Goal: Information Seeking & Learning: Learn about a topic

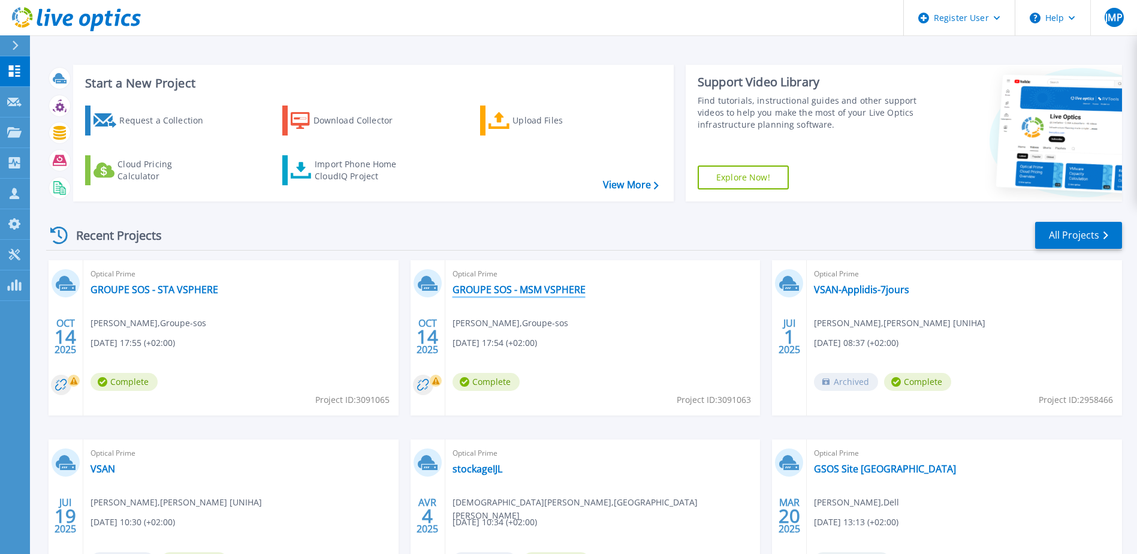
click at [516, 290] on link "GROUPE SOS - MSM VSPHERE" at bounding box center [518, 289] width 133 height 12
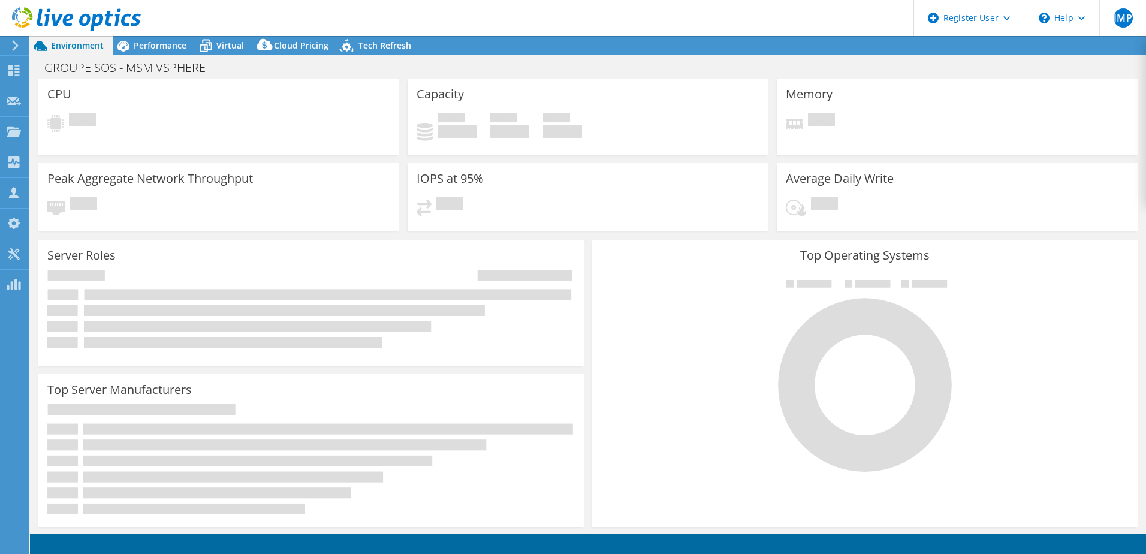
select select "USD"
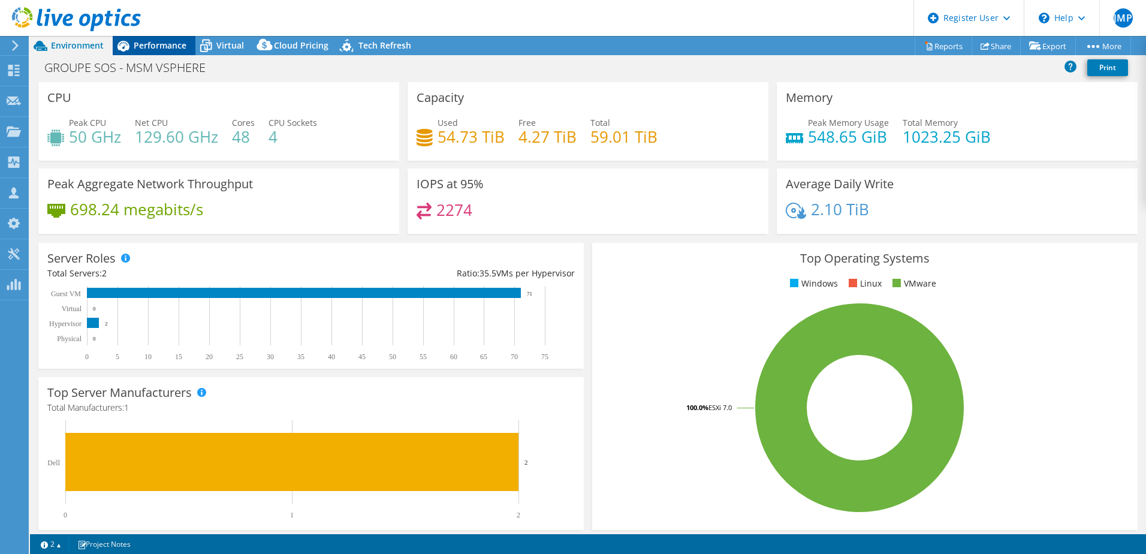
click at [141, 44] on span "Performance" at bounding box center [160, 45] width 53 height 11
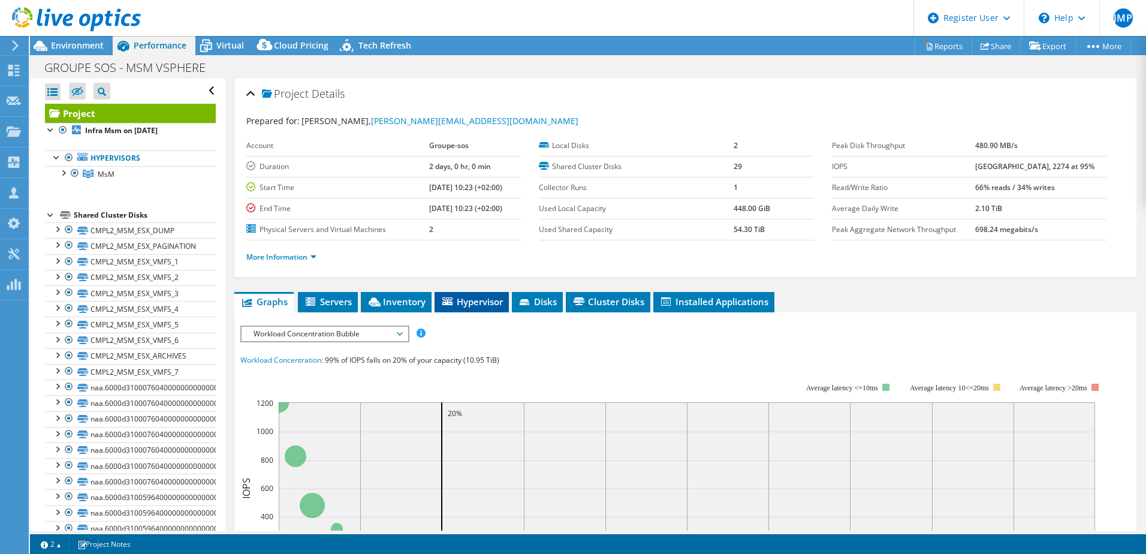
click at [475, 305] on span "Hypervisor" at bounding box center [471, 301] width 62 height 12
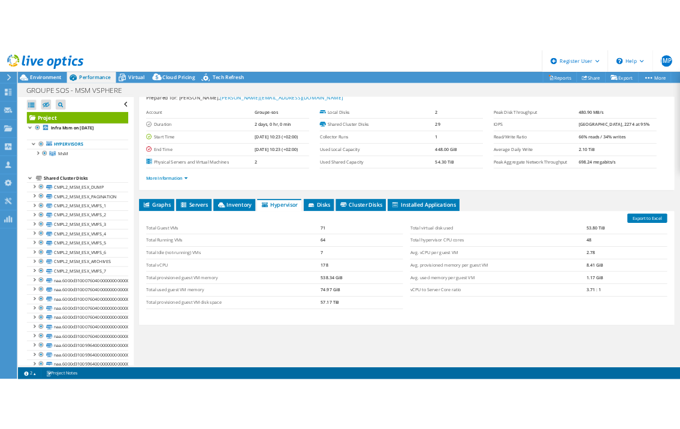
scroll to position [82, 0]
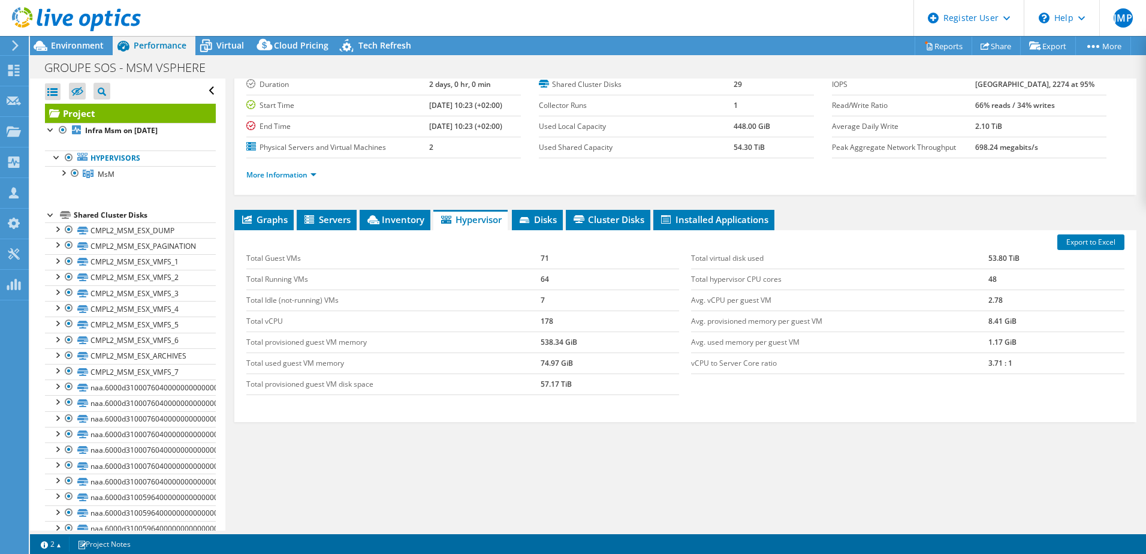
click at [880, 474] on div "Graphs Servers Inventory Hypervisor Disks Cluster Disks Installed Applications …" at bounding box center [685, 360] width 902 height 300
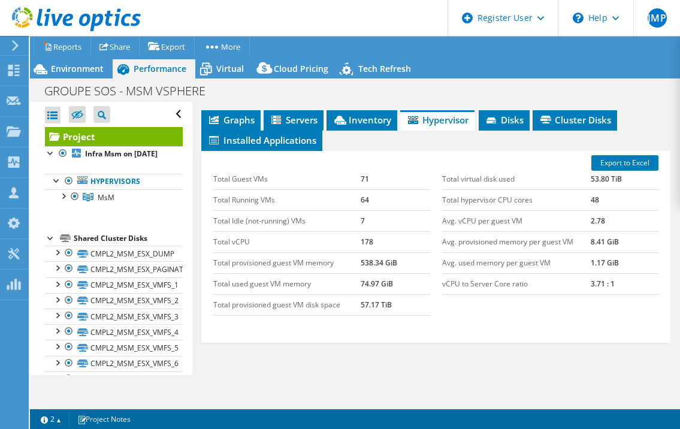
scroll to position [322, 0]
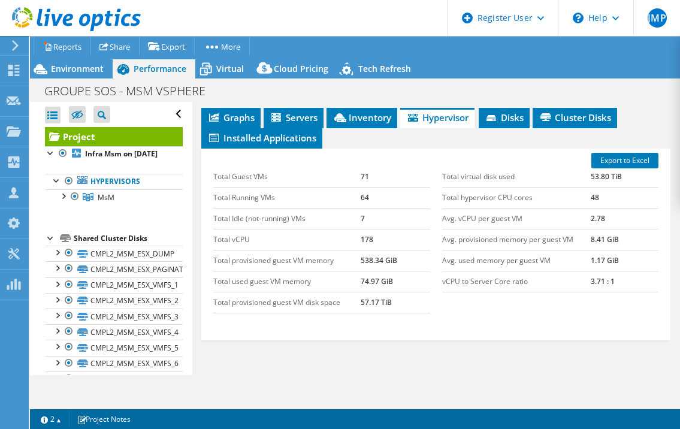
click at [514, 397] on div "Project Actions Project Actions Reports Share Export vSAN ReadyNode Sizer" at bounding box center [355, 232] width 650 height 393
click at [91, 69] on span "Environment" at bounding box center [77, 68] width 53 height 11
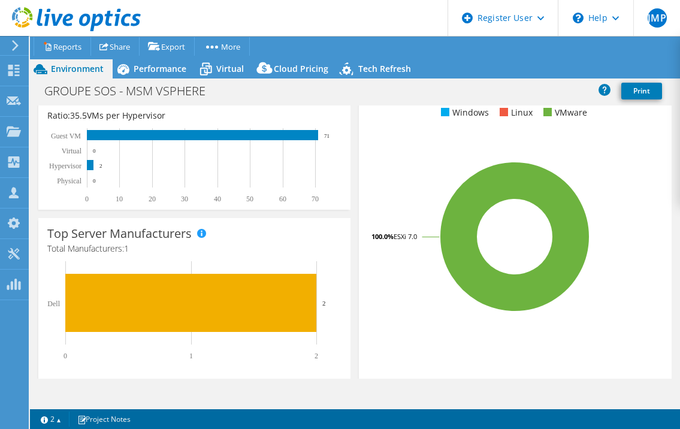
scroll to position [0, 0]
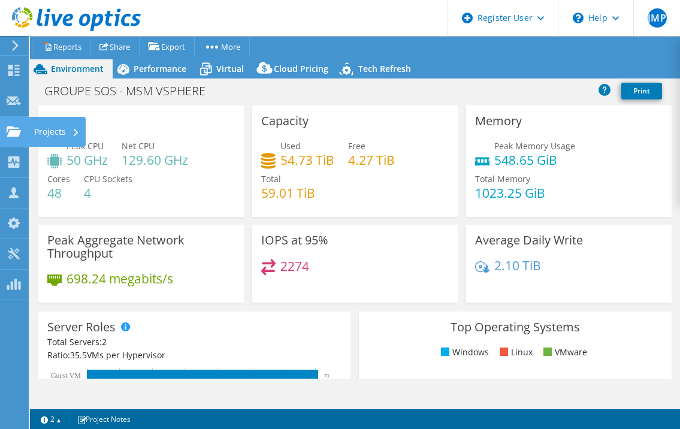
click at [10, 134] on use at bounding box center [14, 131] width 14 height 10
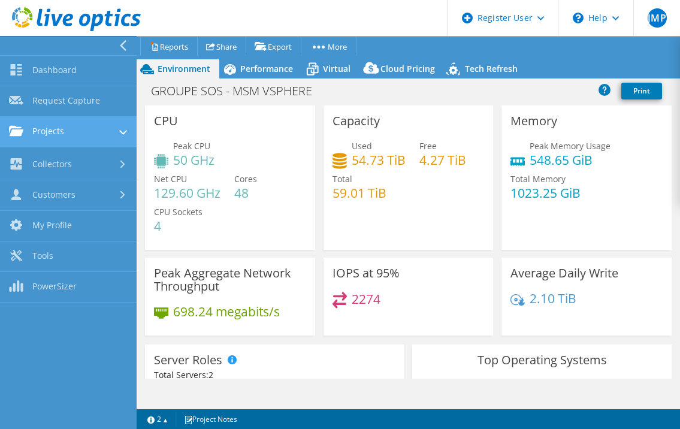
scroll to position [417, 0]
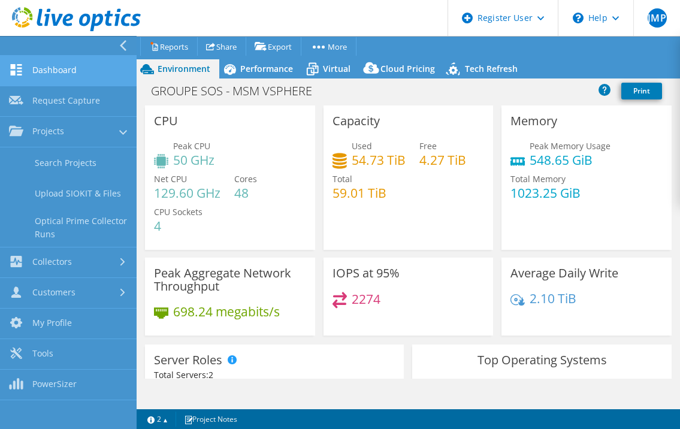
click at [54, 70] on link "Dashboard" at bounding box center [68, 71] width 137 height 31
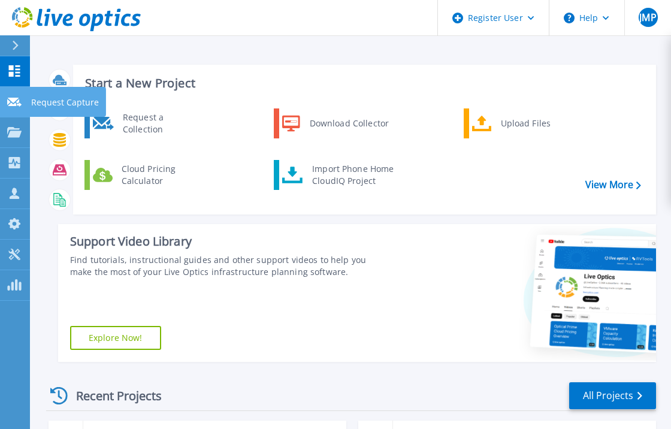
click at [12, 102] on icon at bounding box center [14, 102] width 14 height 9
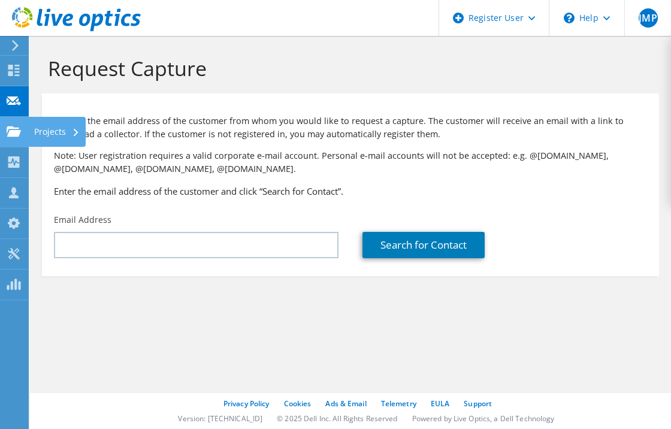
click at [12, 128] on use at bounding box center [14, 131] width 14 height 10
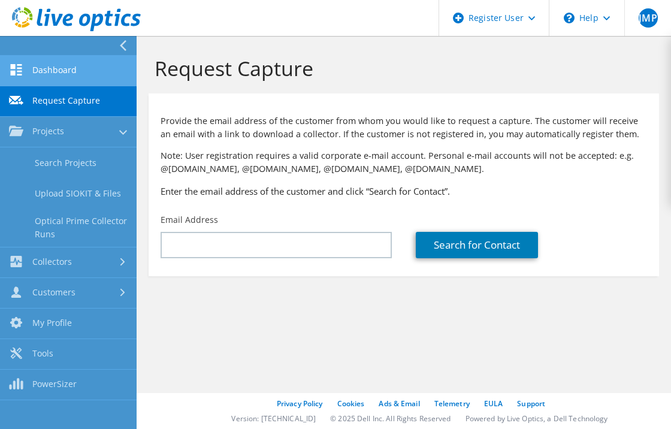
click at [56, 69] on link "Dashboard" at bounding box center [68, 71] width 137 height 31
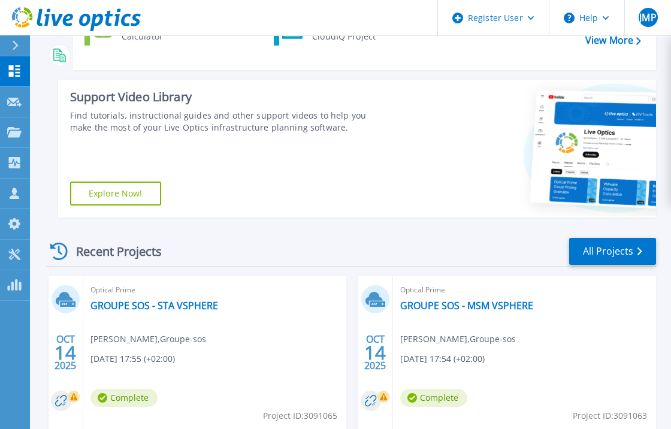
scroll to position [240, 0]
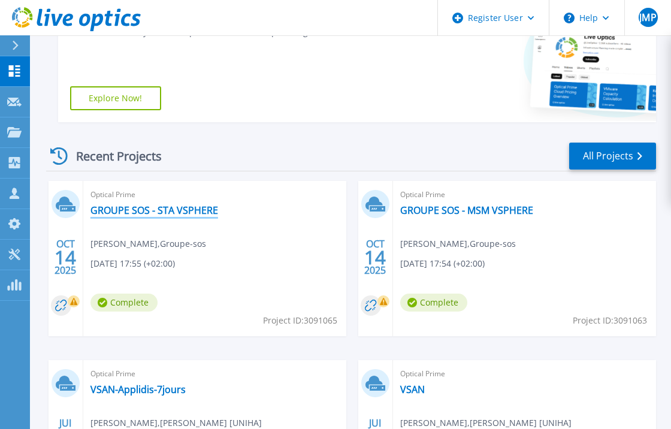
click at [137, 211] on link "GROUPE SOS - STA VSPHERE" at bounding box center [154, 210] width 128 height 12
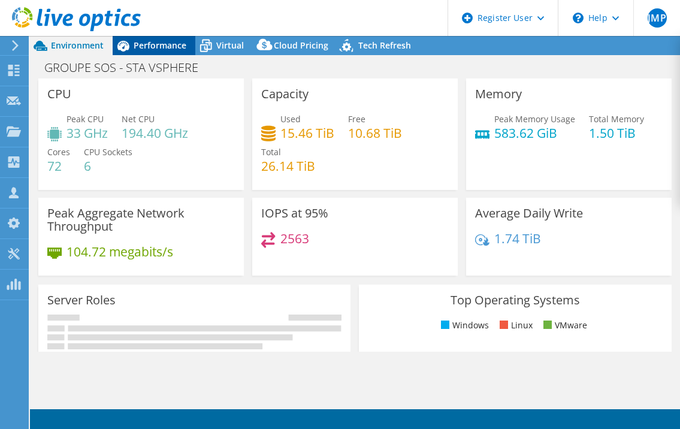
click at [153, 47] on span "Performance" at bounding box center [160, 45] width 53 height 11
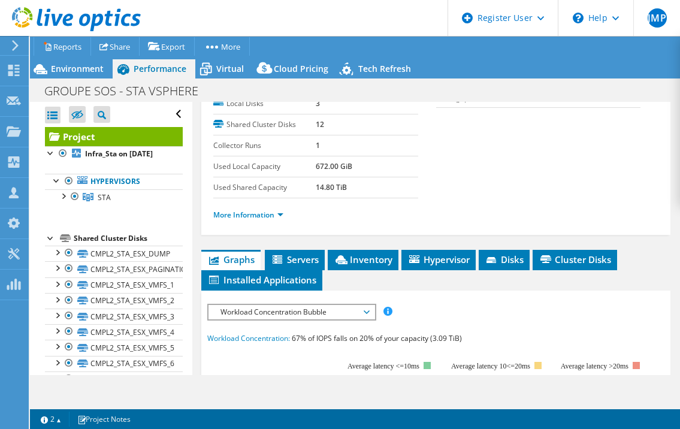
scroll to position [300, 0]
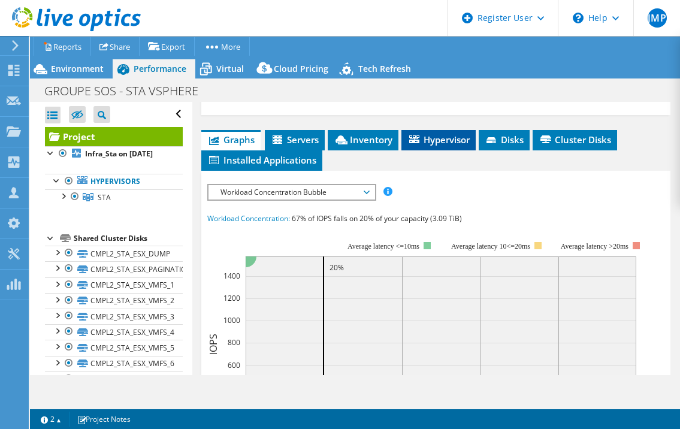
click at [455, 141] on span "Hypervisor" at bounding box center [438, 140] width 62 height 12
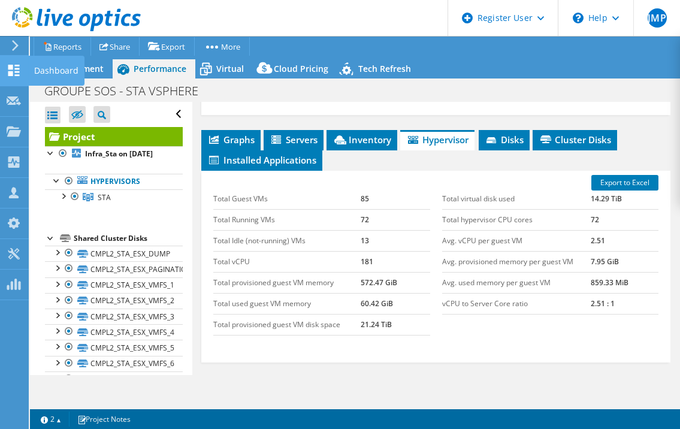
click at [19, 70] on icon at bounding box center [14, 70] width 14 height 11
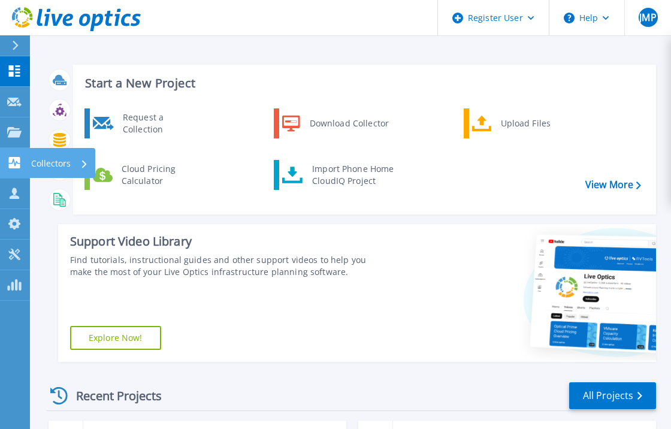
click at [15, 164] on icon at bounding box center [14, 162] width 14 height 11
click at [26, 14] on icon at bounding box center [25, 13] width 5 height 4
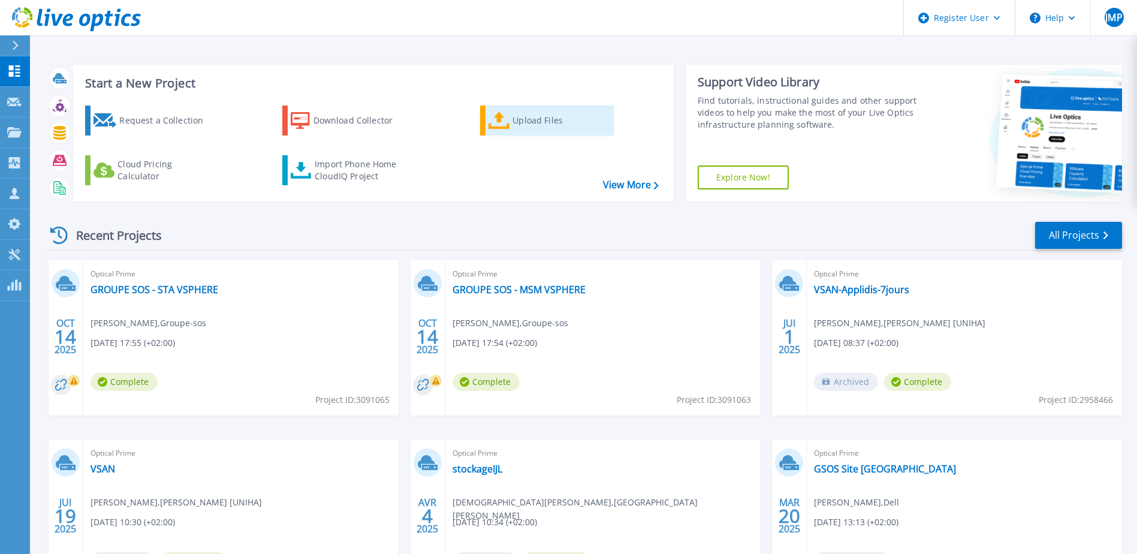
click at [525, 117] on div "Upload Files" at bounding box center [560, 120] width 96 height 24
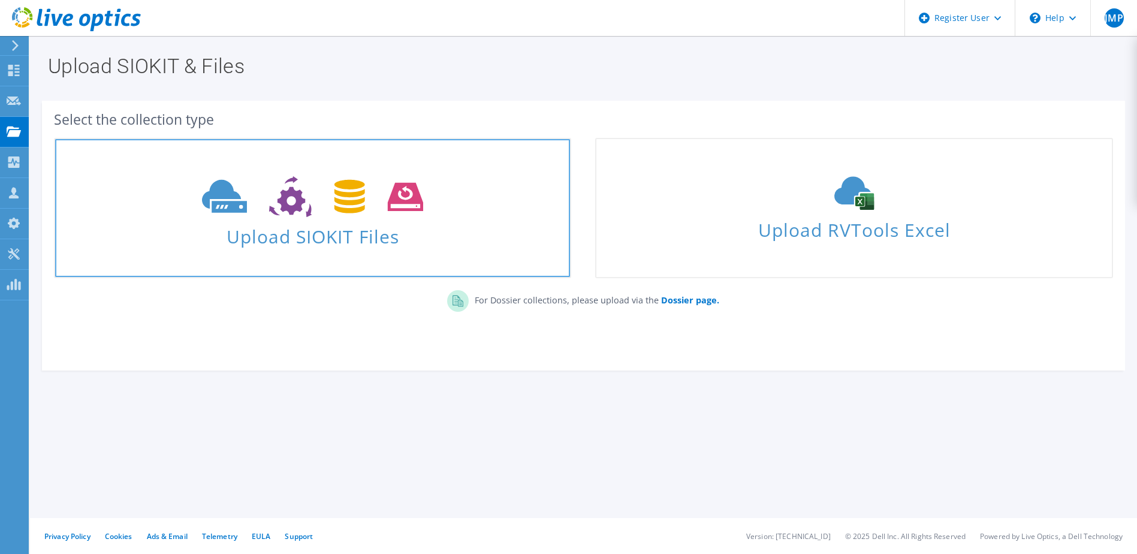
click at [433, 232] on span "Upload SIOKIT Files" at bounding box center [312, 233] width 515 height 26
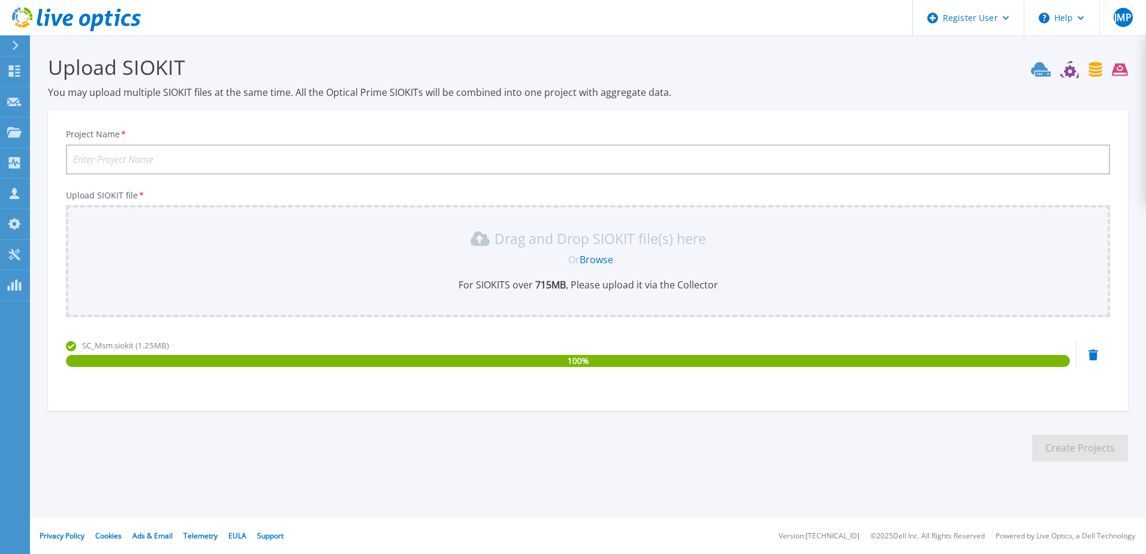
click at [173, 166] on input "Project Name *" at bounding box center [588, 159] width 1044 height 30
type input "STO SCV3020 MSM"
click at [1076, 451] on button "Create Projects" at bounding box center [1080, 447] width 96 height 27
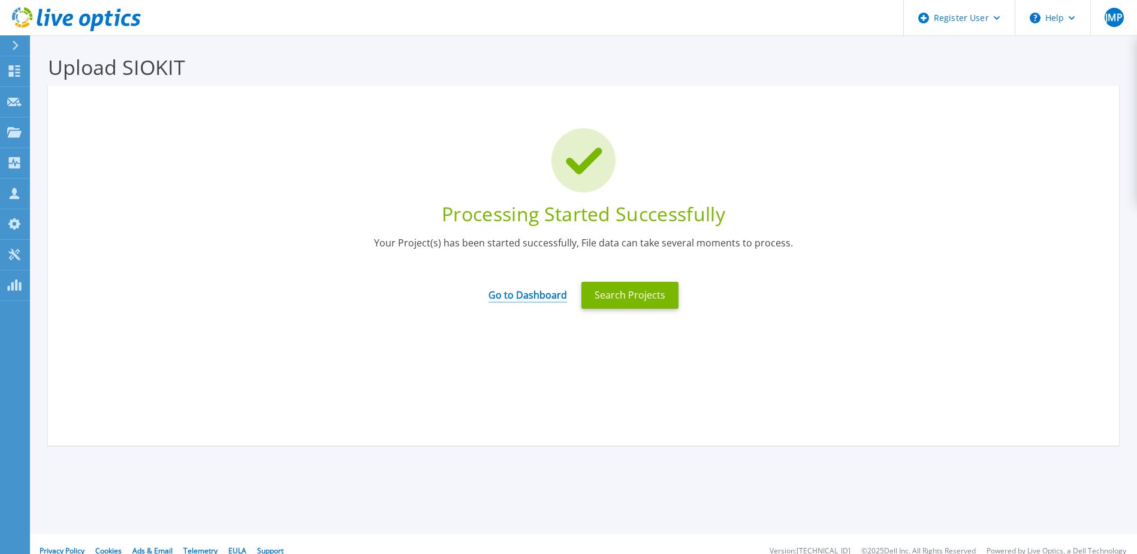
click at [524, 297] on link "Go to Dashboard" at bounding box center [527, 290] width 78 height 23
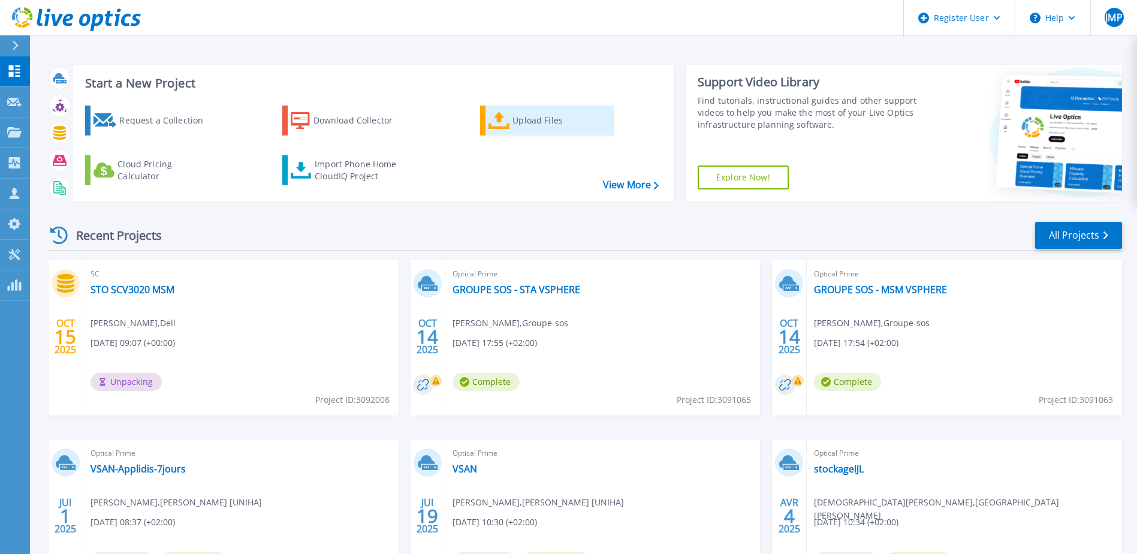
click at [515, 122] on div "Upload Files" at bounding box center [560, 120] width 96 height 24
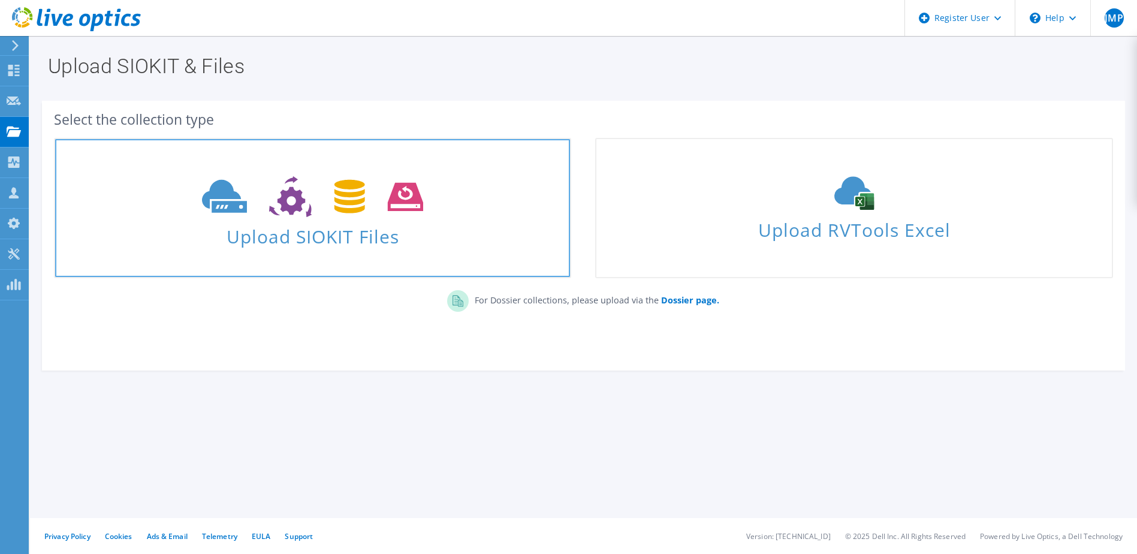
click at [315, 210] on icon at bounding box center [312, 196] width 221 height 41
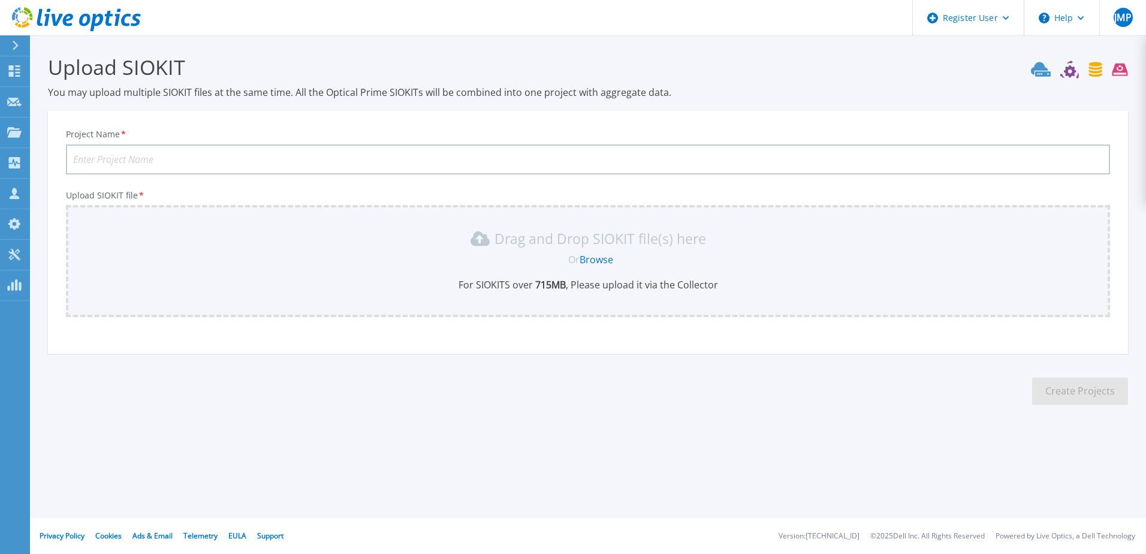
click at [322, 162] on input "Project Name *" at bounding box center [588, 159] width 1044 height 30
click at [189, 158] on input "STO" at bounding box center [588, 159] width 1044 height 30
click at [188, 161] on input "STO" at bounding box center [588, 159] width 1044 height 30
type input "STO SC5020 STA"
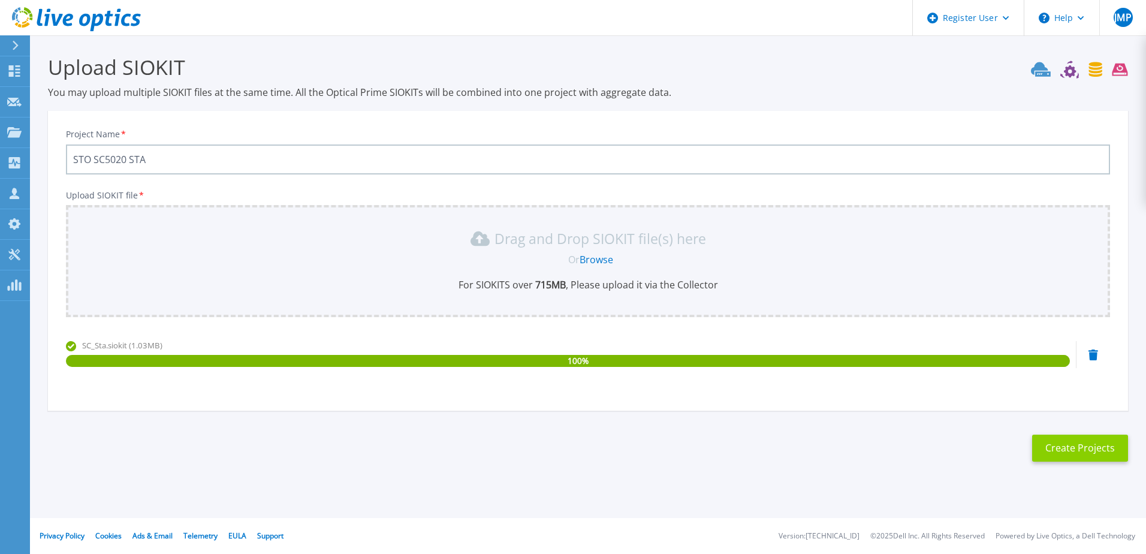
click at [1105, 455] on button "Create Projects" at bounding box center [1080, 447] width 96 height 27
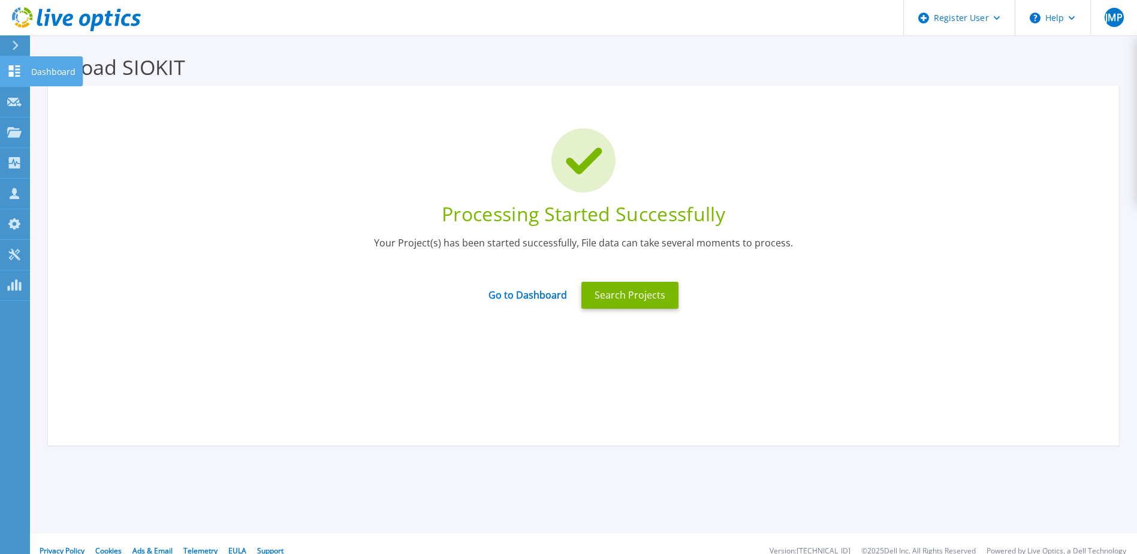
click at [14, 74] on icon at bounding box center [14, 70] width 14 height 11
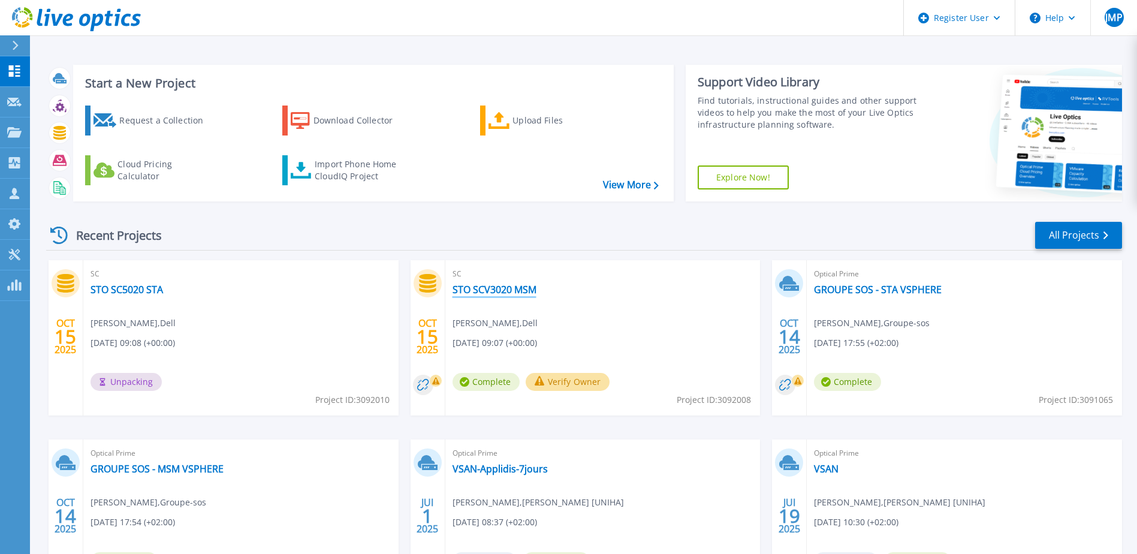
click at [516, 288] on link "STO SCV3020 MSM" at bounding box center [494, 289] width 84 height 12
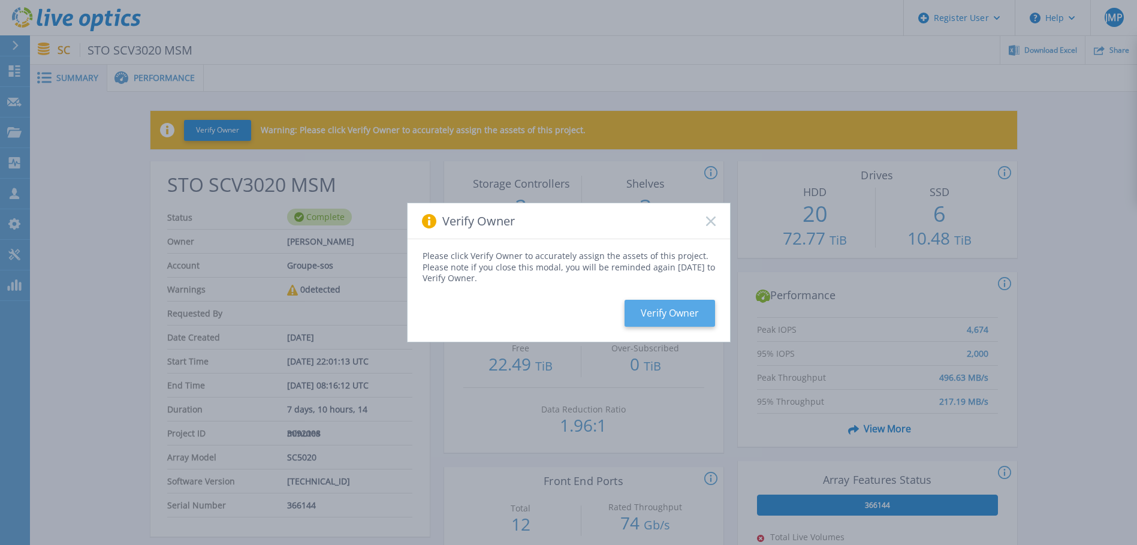
click at [664, 311] on button "Verify Owner" at bounding box center [669, 313] width 90 height 27
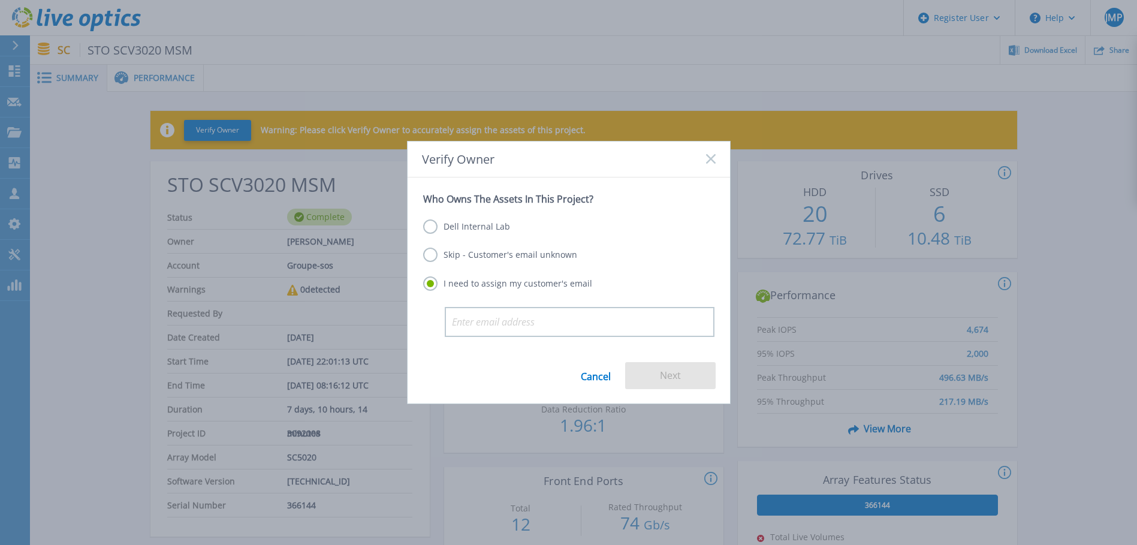
click at [520, 252] on label "Skip - Customer's email unknown" at bounding box center [500, 254] width 154 height 14
click at [0, 0] on input "Skip - Customer's email unknown" at bounding box center [0, 0] width 0 height 0
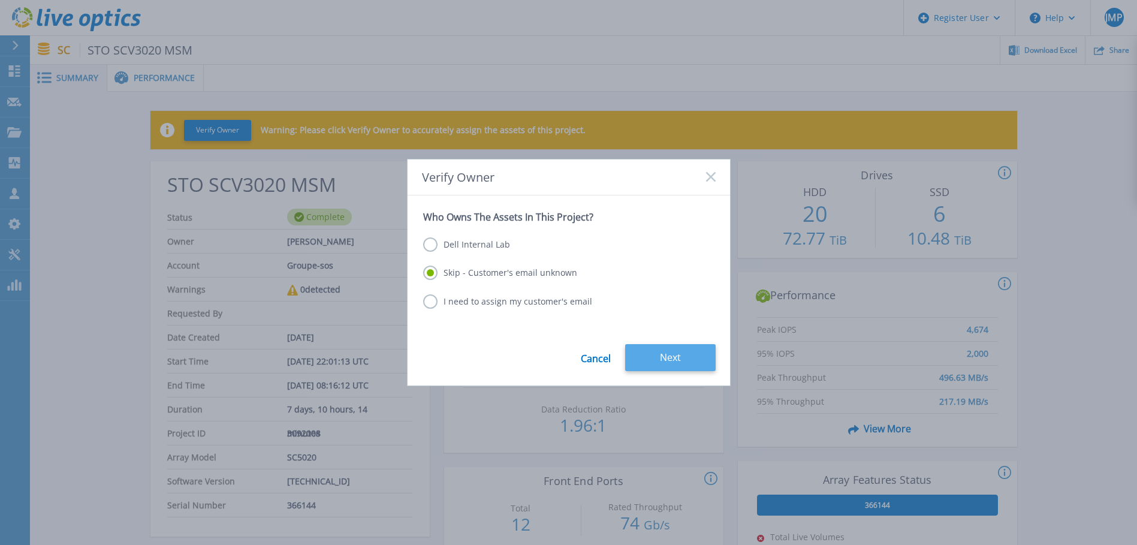
click at [681, 355] on button "Next" at bounding box center [670, 357] width 90 height 27
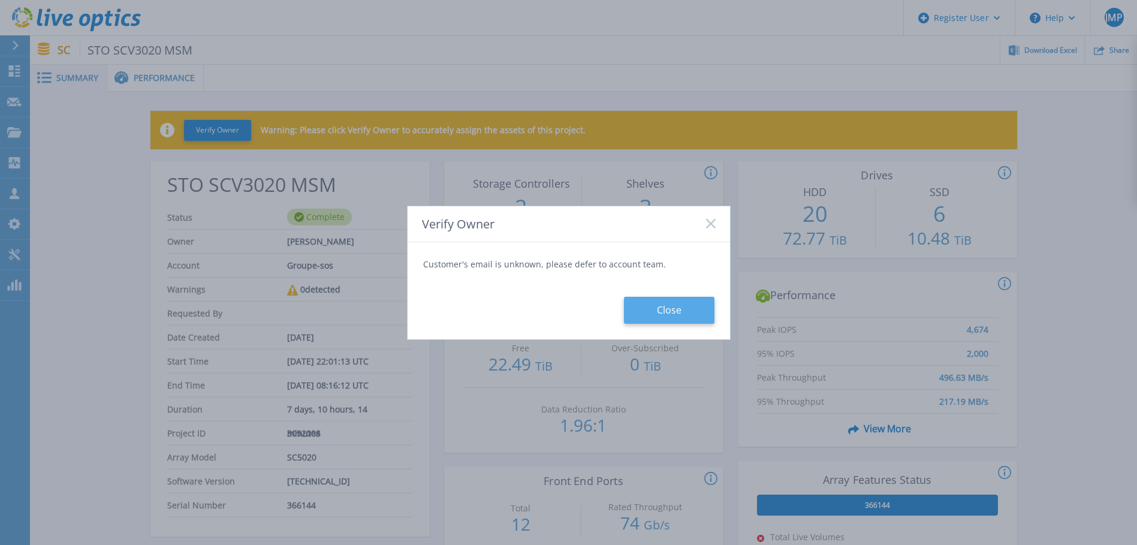
click at [680, 307] on button "Close" at bounding box center [669, 310] width 90 height 27
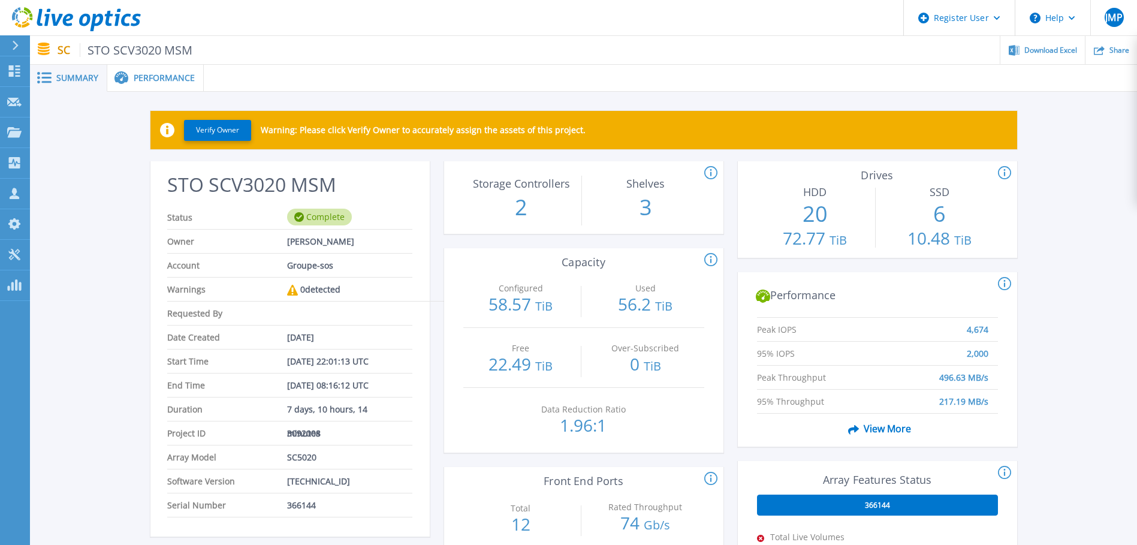
click at [183, 74] on span "Performance" at bounding box center [164, 78] width 61 height 8
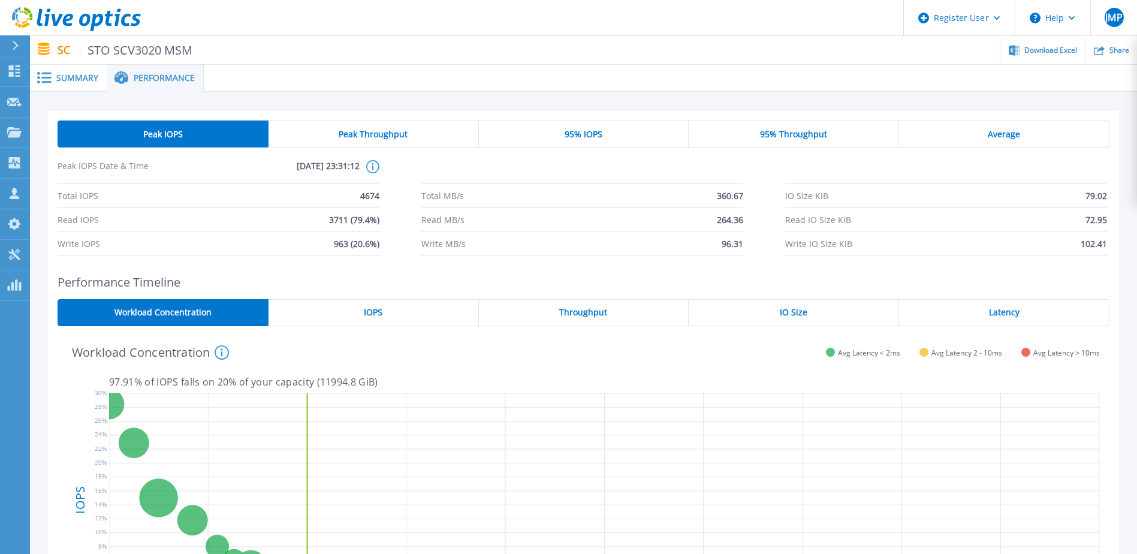
click at [600, 136] on span "95% IOPS" at bounding box center [583, 134] width 38 height 10
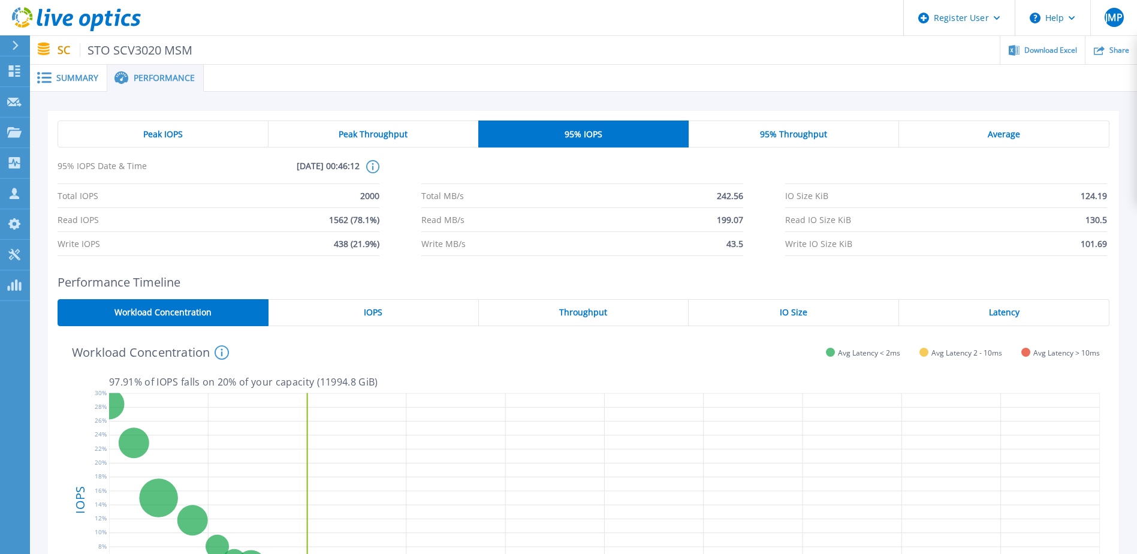
click at [995, 132] on span "Average" at bounding box center [1003, 134] width 32 height 10
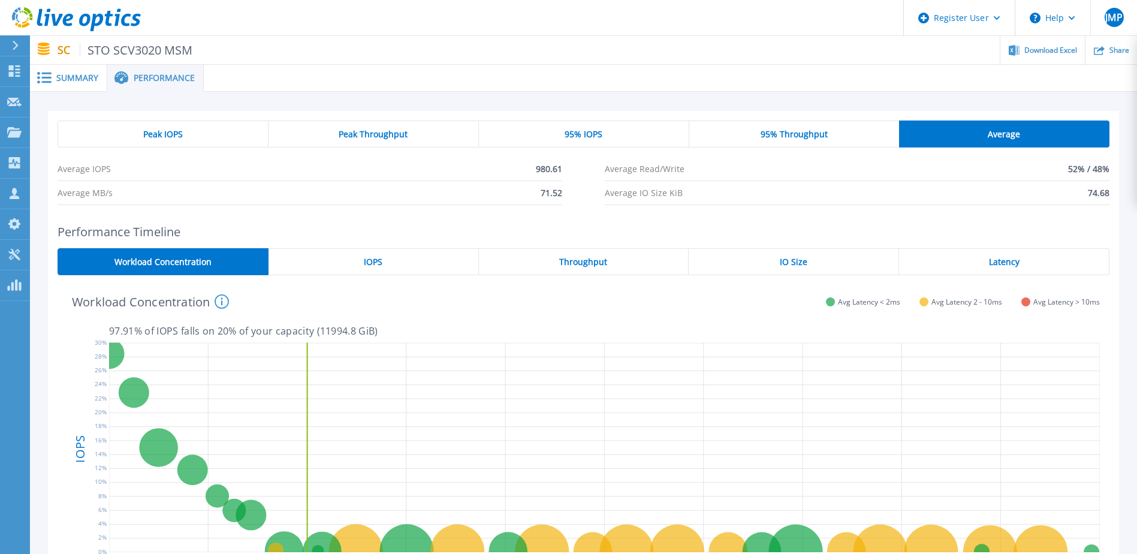
click at [216, 135] on div "Peak IOPS" at bounding box center [163, 133] width 211 height 27
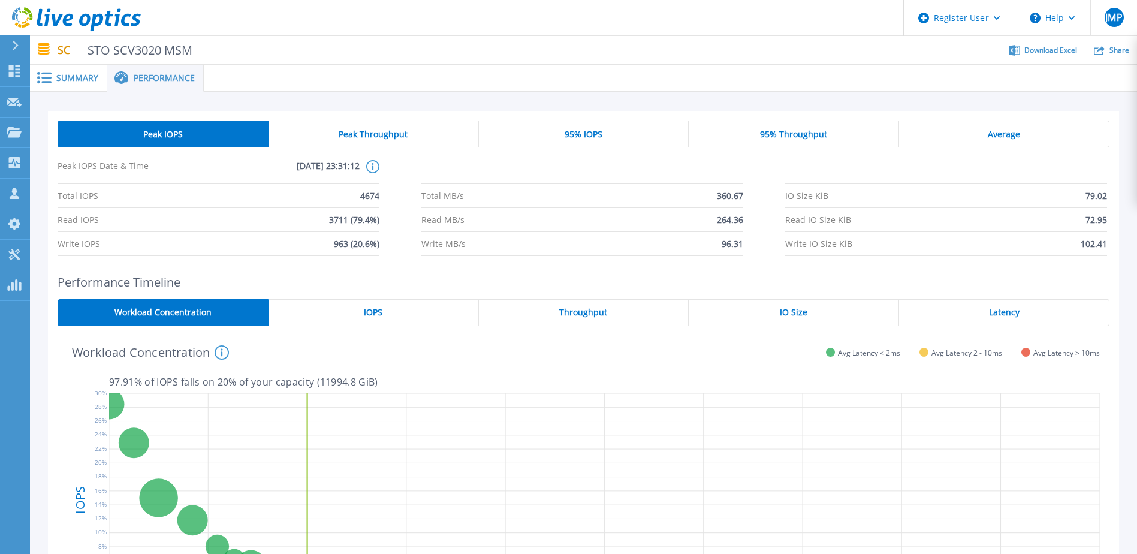
click at [639, 136] on div "95% IOPS" at bounding box center [584, 133] width 210 height 27
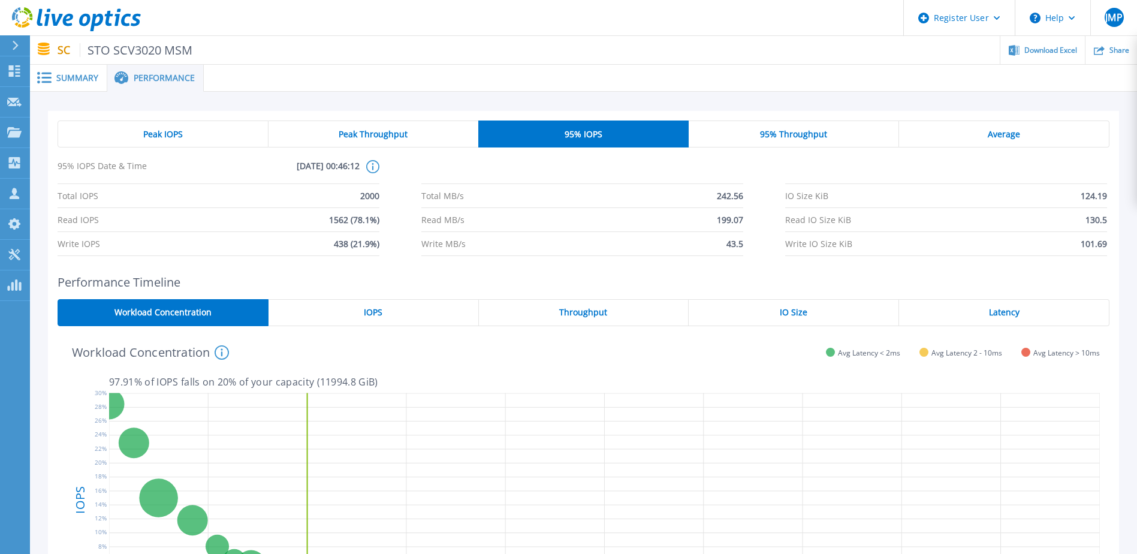
click at [65, 67] on div "Summary" at bounding box center [68, 78] width 77 height 27
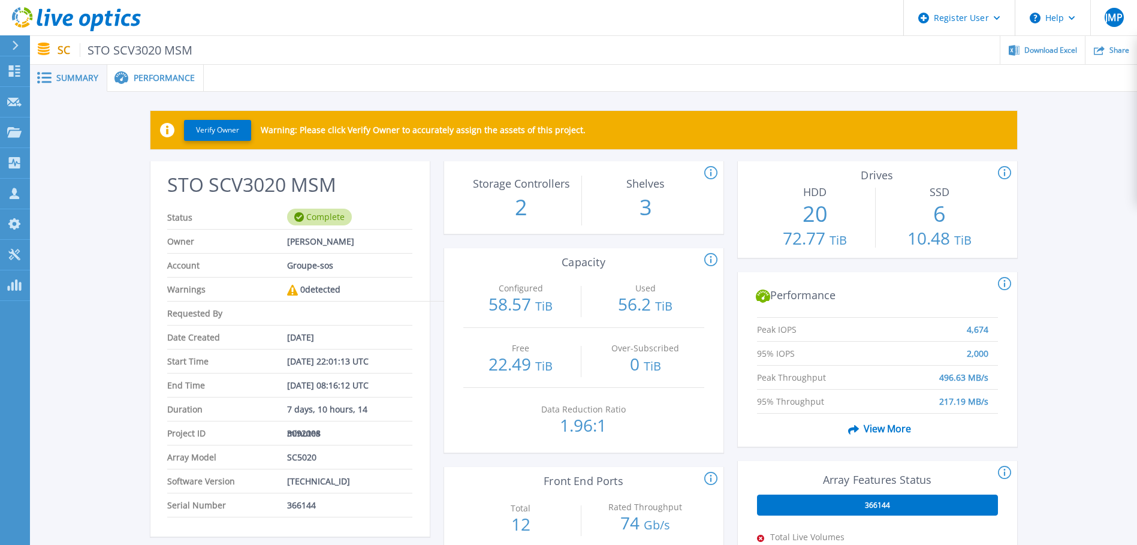
click at [1008, 170] on icon at bounding box center [1004, 173] width 13 height 14
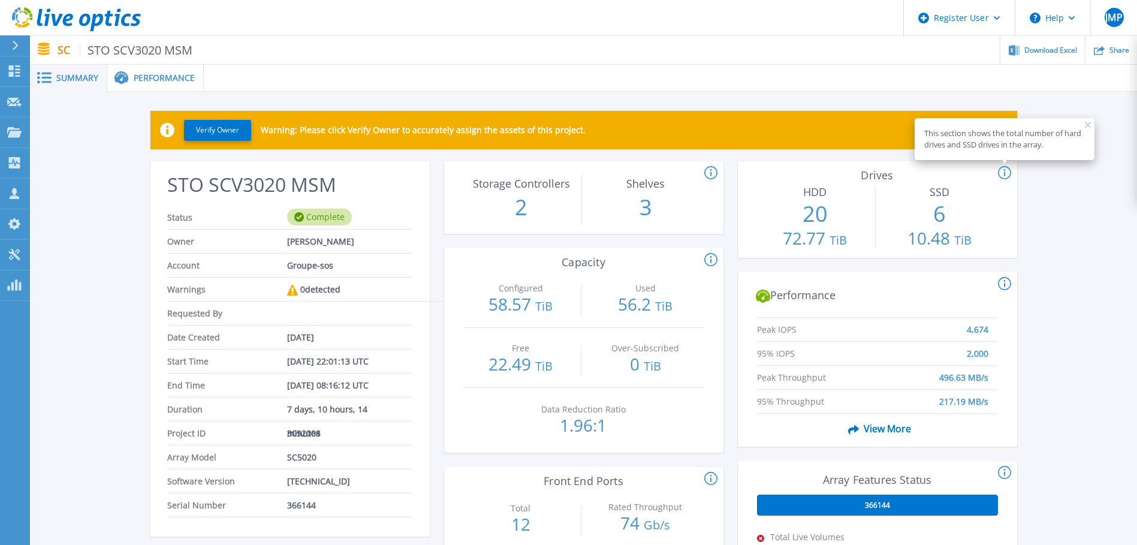
click at [1008, 170] on icon at bounding box center [1004, 173] width 13 height 14
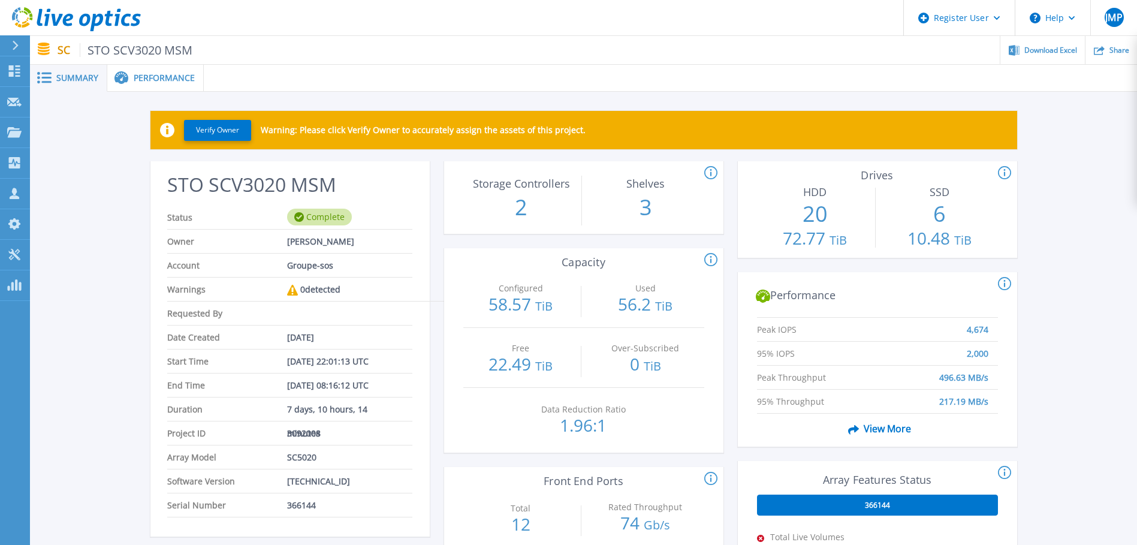
click at [77, 75] on span "Summary" at bounding box center [77, 78] width 42 height 8
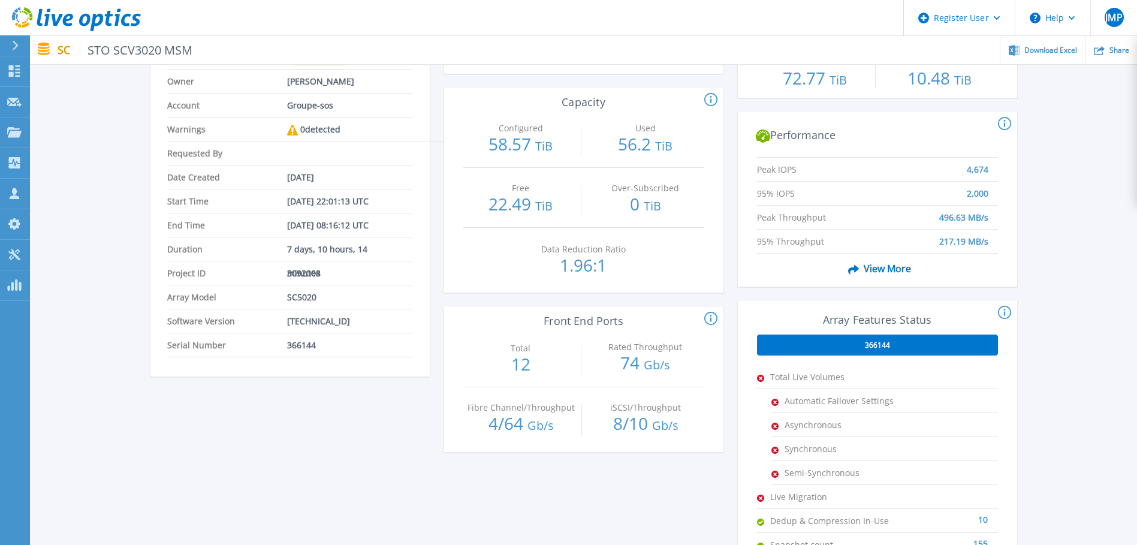
scroll to position [180, 0]
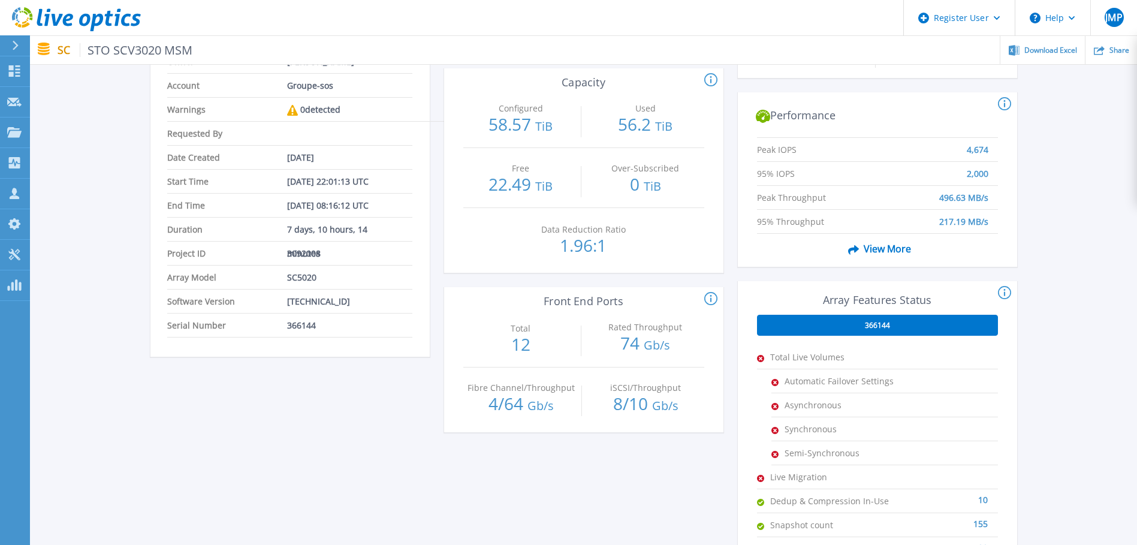
click at [926, 318] on div "366144" at bounding box center [877, 325] width 241 height 21
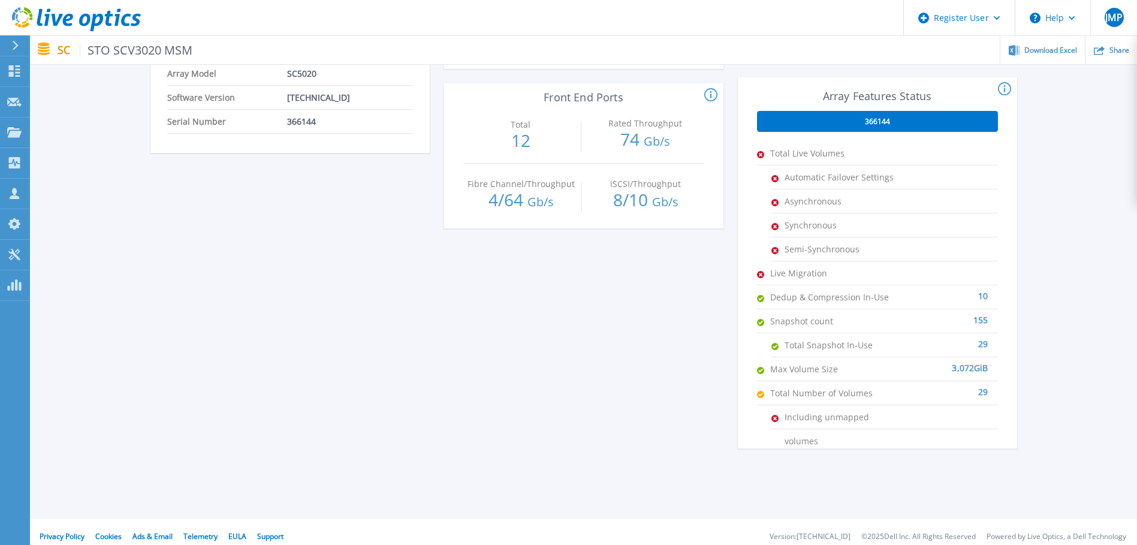
scroll to position [393, 0]
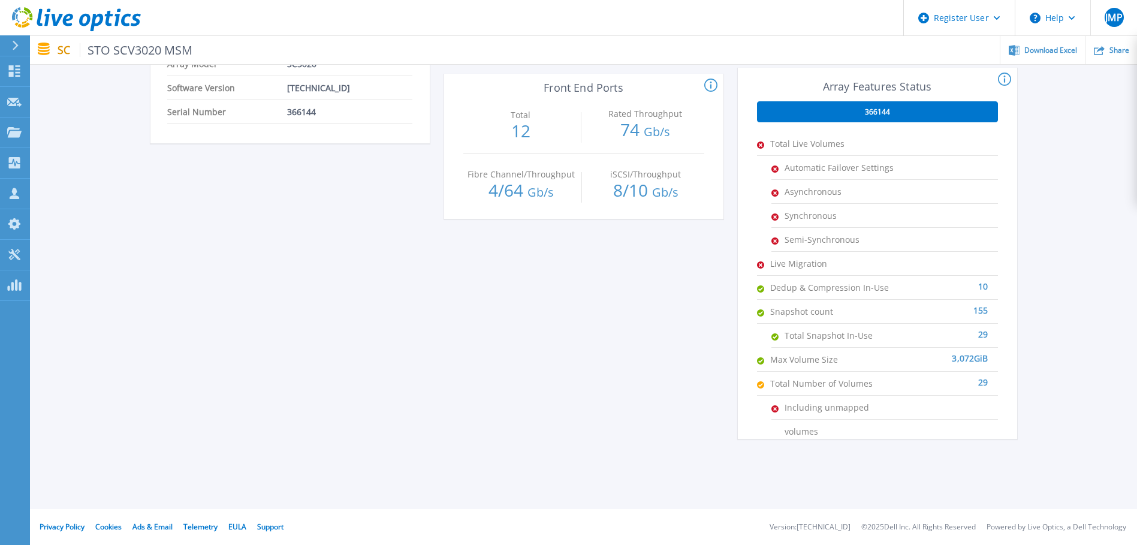
click at [984, 382] on div "29" at bounding box center [939, 377] width 98 height 12
click at [978, 383] on div "29" at bounding box center [939, 377] width 98 height 12
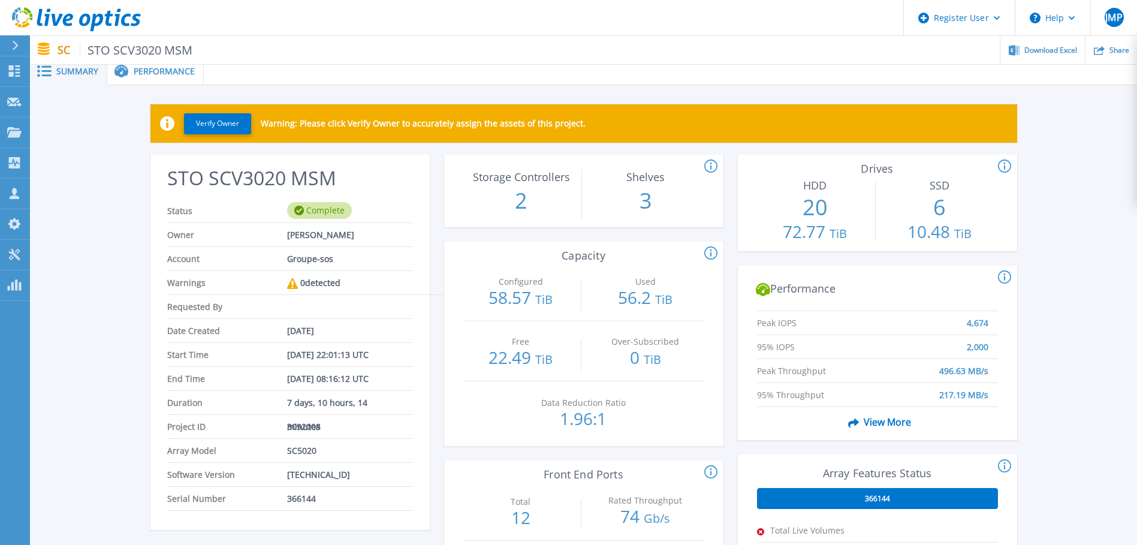
scroll to position [0, 0]
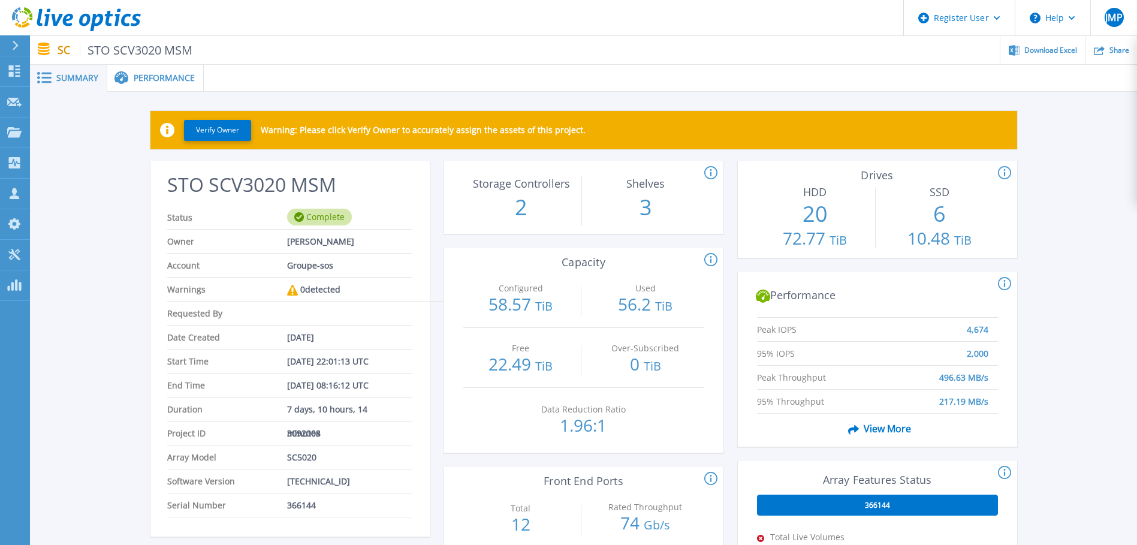
click at [18, 47] on icon at bounding box center [15, 46] width 7 height 10
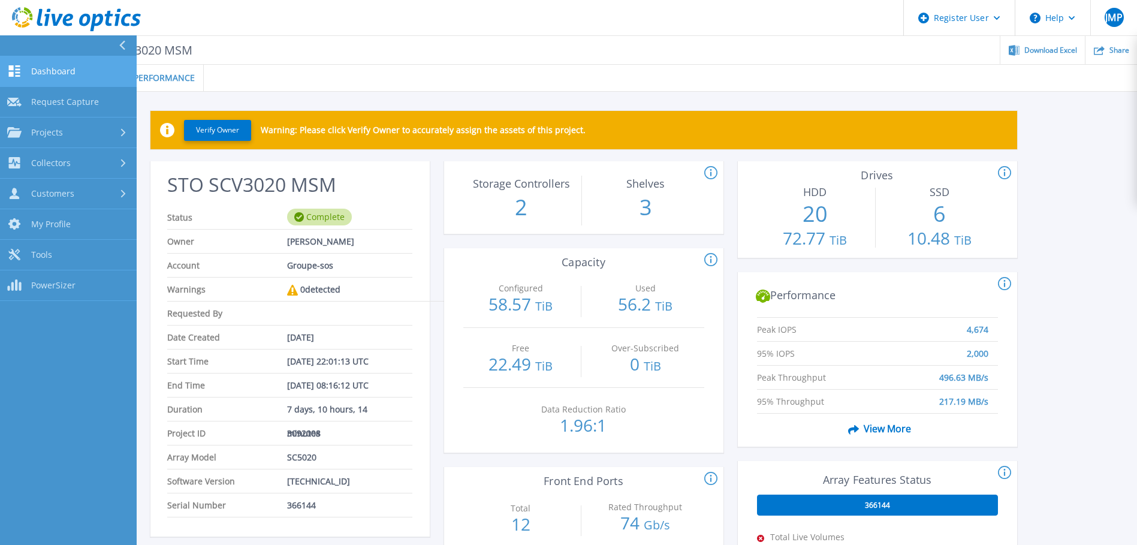
click at [59, 61] on link "Dashboard Dashboard" at bounding box center [68, 71] width 137 height 31
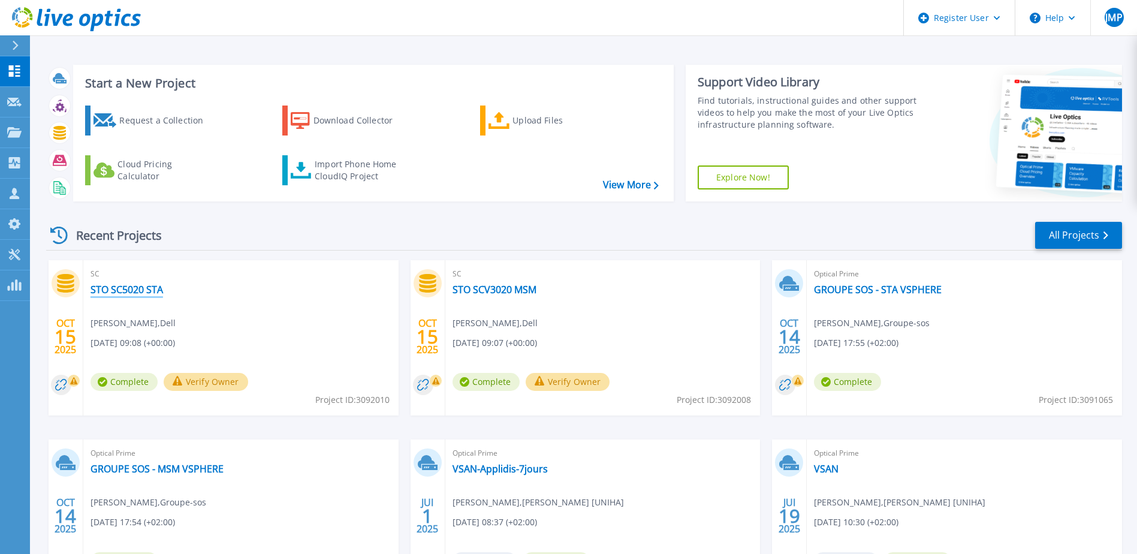
click at [143, 291] on link "STO SC5020 STA" at bounding box center [126, 289] width 72 height 12
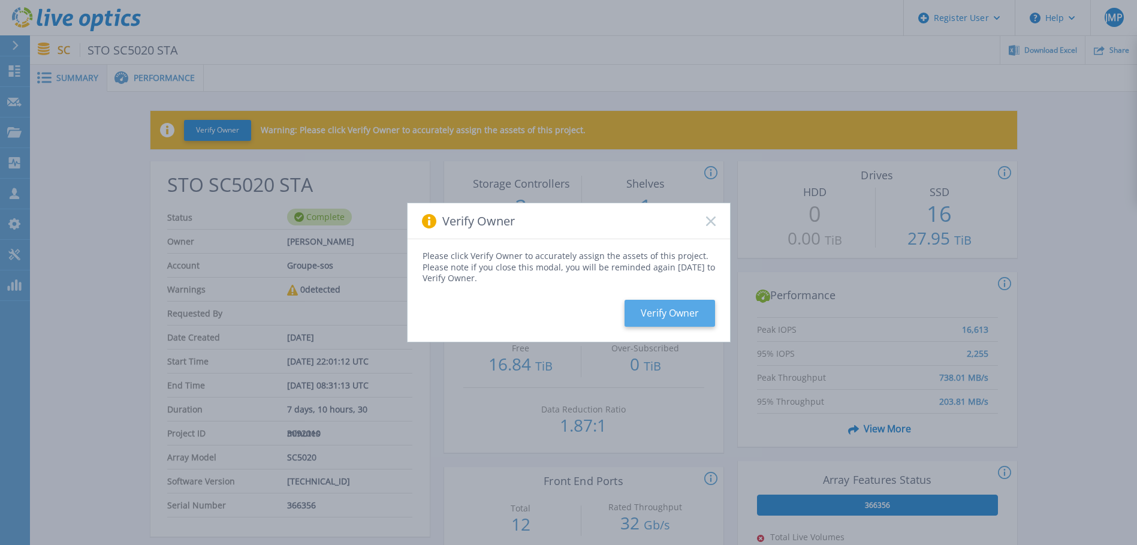
click at [681, 320] on button "Verify Owner" at bounding box center [669, 313] width 90 height 27
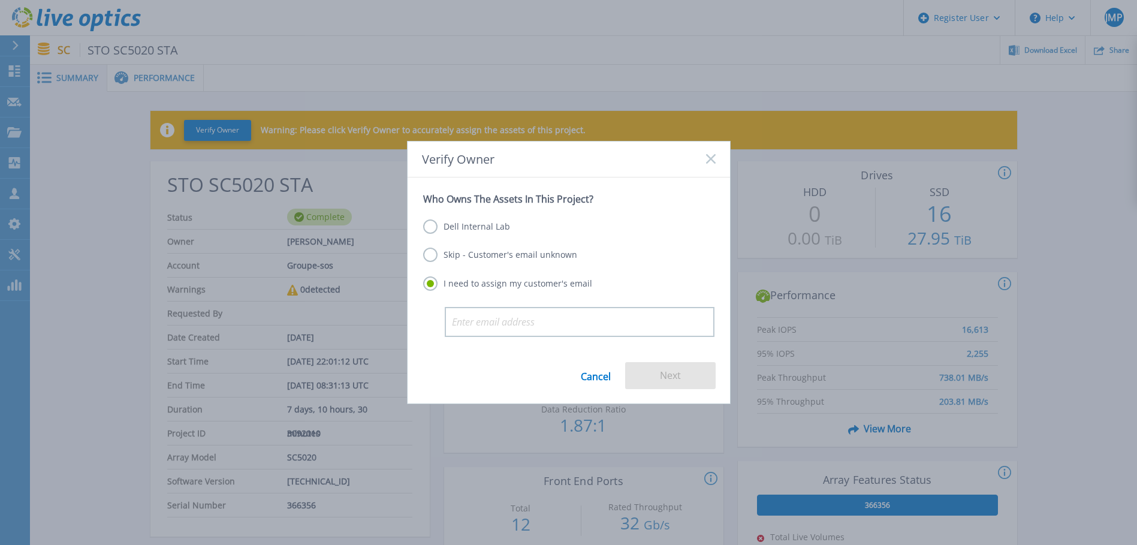
click at [511, 253] on label "Skip - Customer's email unknown" at bounding box center [500, 254] width 154 height 14
click at [0, 0] on input "Skip - Customer's email unknown" at bounding box center [0, 0] width 0 height 0
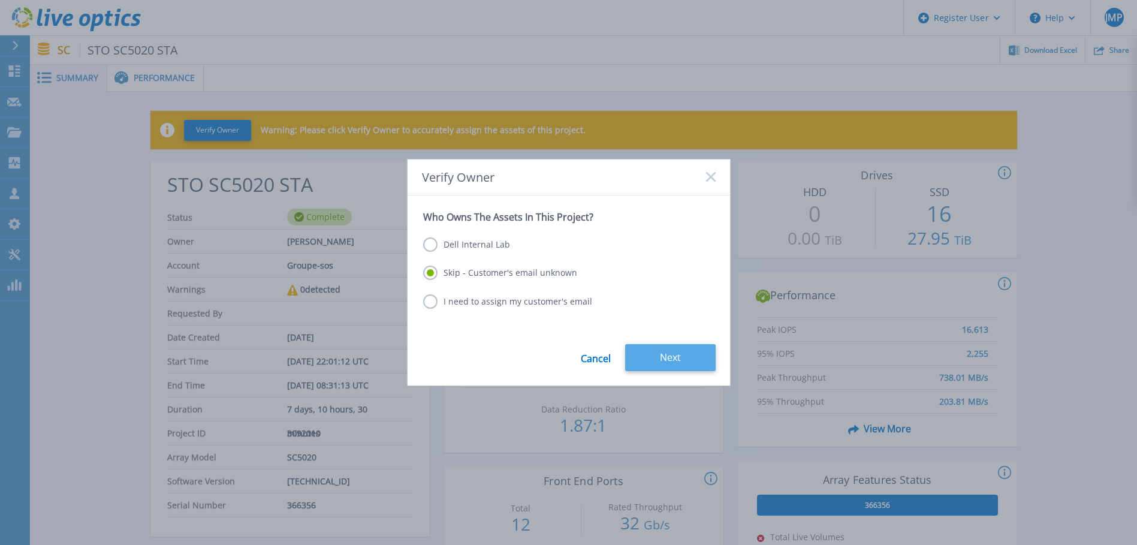
click at [709, 358] on button "Next" at bounding box center [670, 357] width 90 height 27
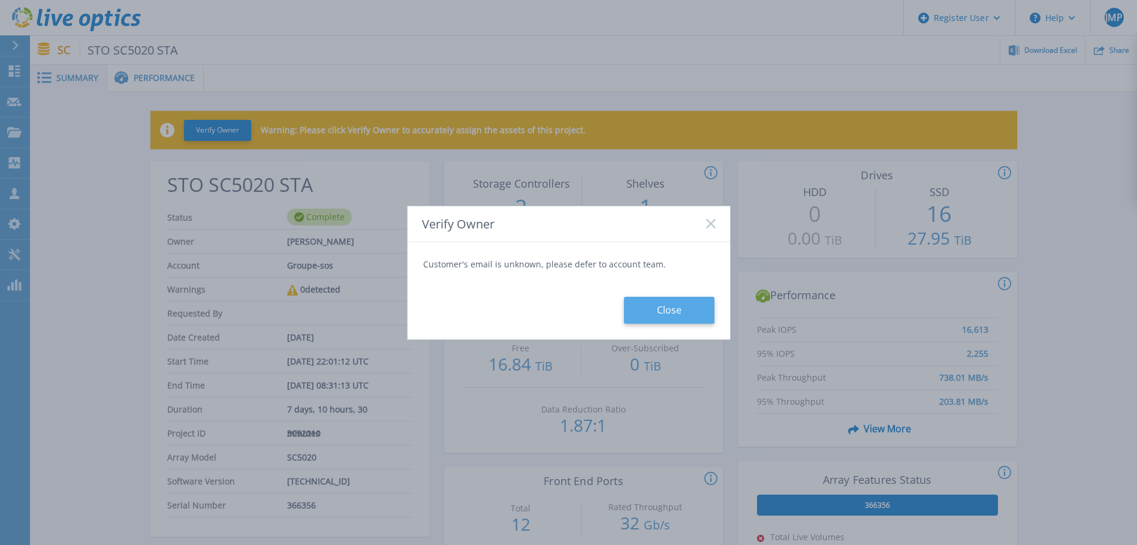
click at [687, 315] on button "Close" at bounding box center [669, 310] width 90 height 27
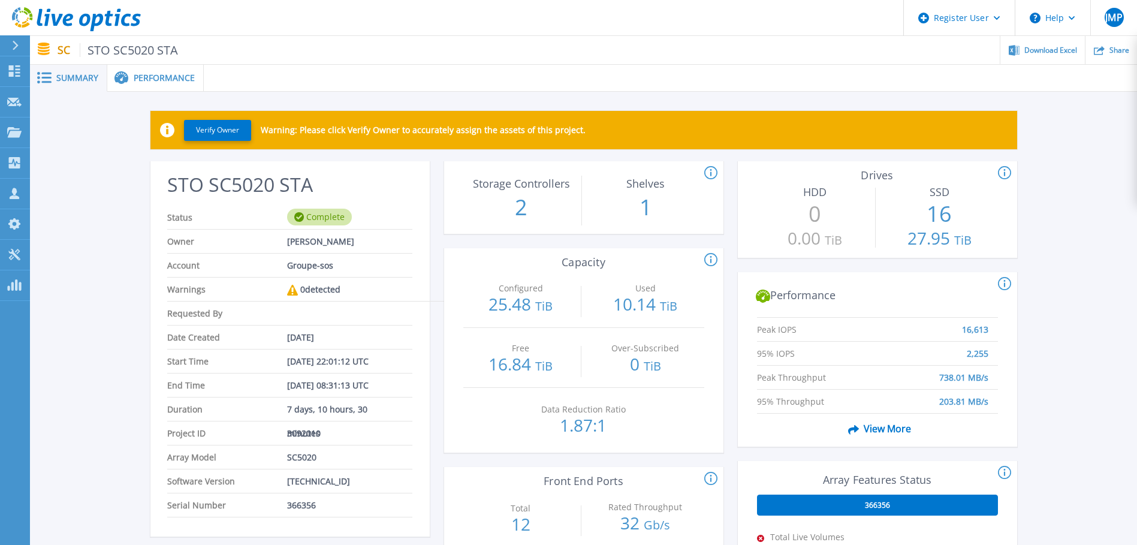
click at [137, 81] on span "Performance" at bounding box center [164, 78] width 61 height 8
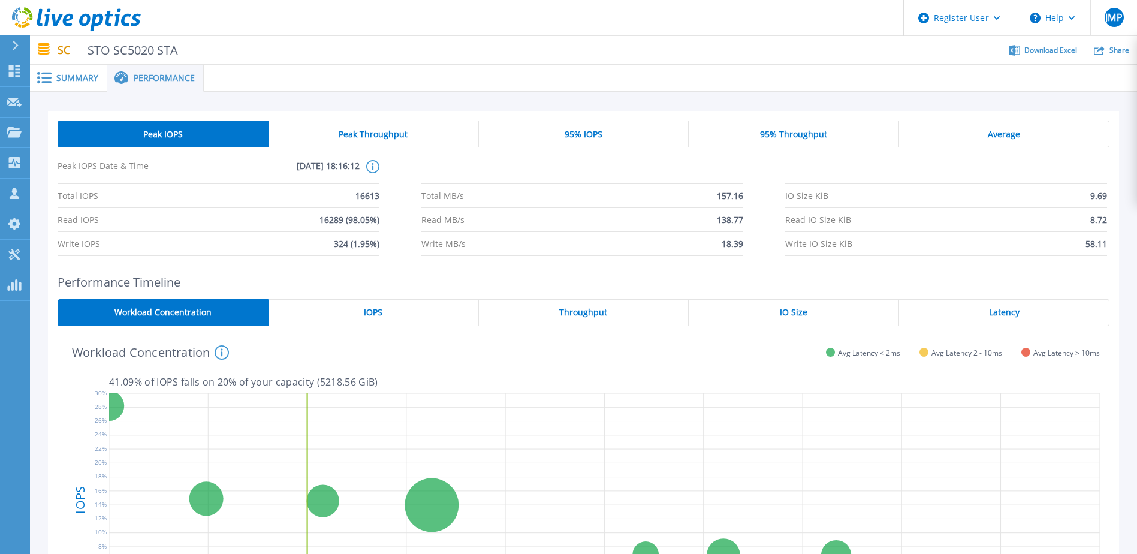
click at [597, 141] on div "95% IOPS" at bounding box center [584, 133] width 210 height 27
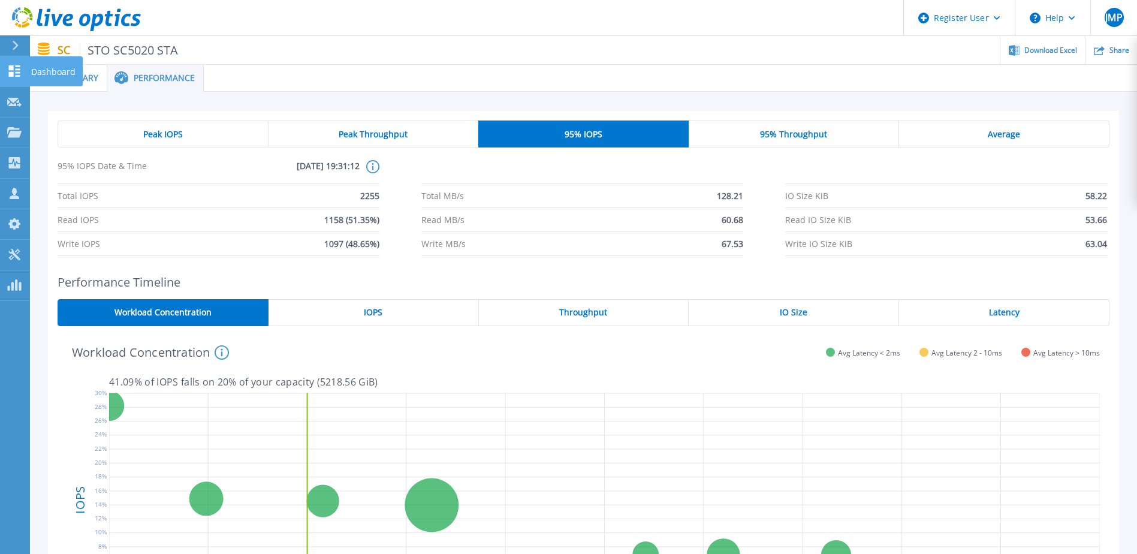
click at [53, 73] on p "Dashboard" at bounding box center [53, 71] width 44 height 31
click at [87, 81] on span "Summary" at bounding box center [77, 78] width 42 height 8
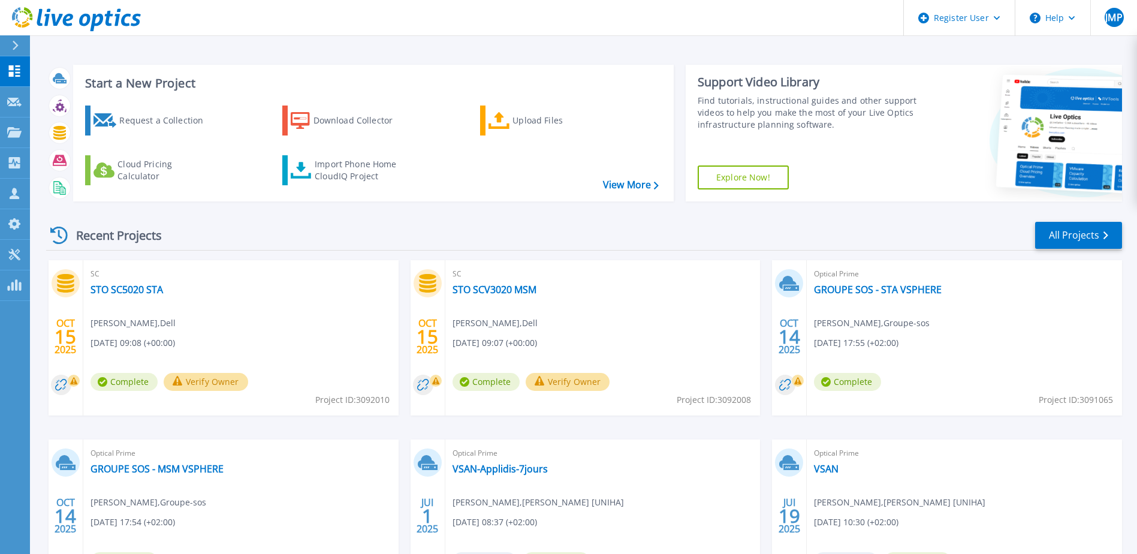
click at [17, 47] on icon at bounding box center [16, 46] width 6 height 10
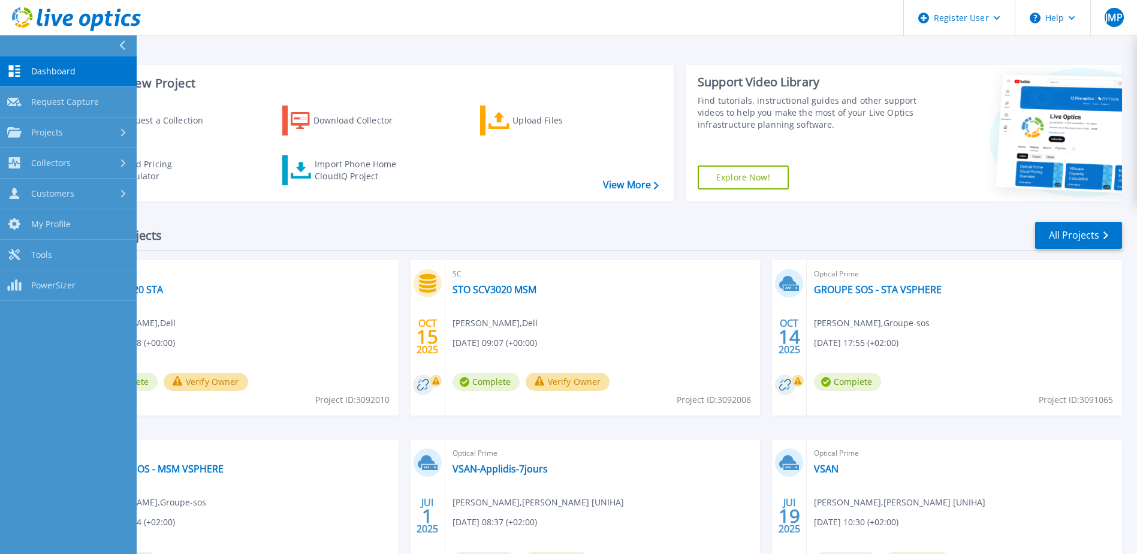
click at [61, 64] on link "Dashboard Dashboard" at bounding box center [68, 71] width 137 height 31
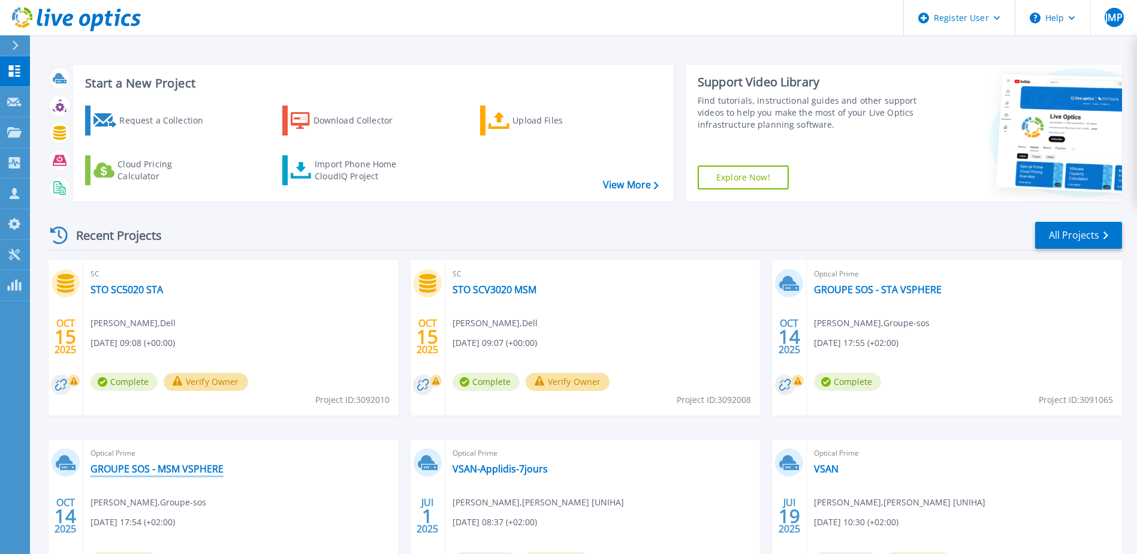
click at [140, 470] on link "GROUPE SOS - MSM VSPHERE" at bounding box center [156, 469] width 133 height 12
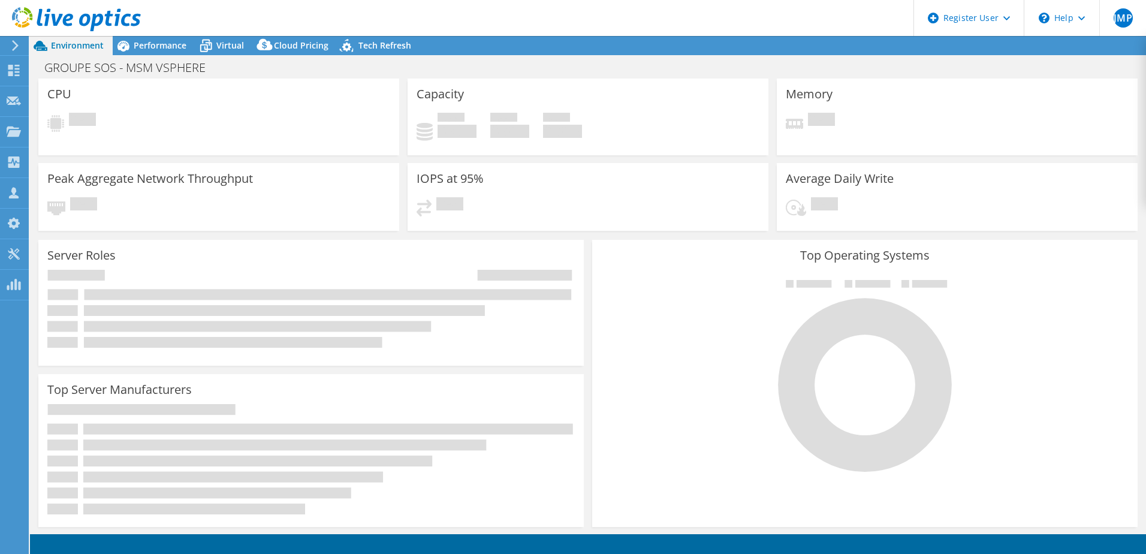
select select "USD"
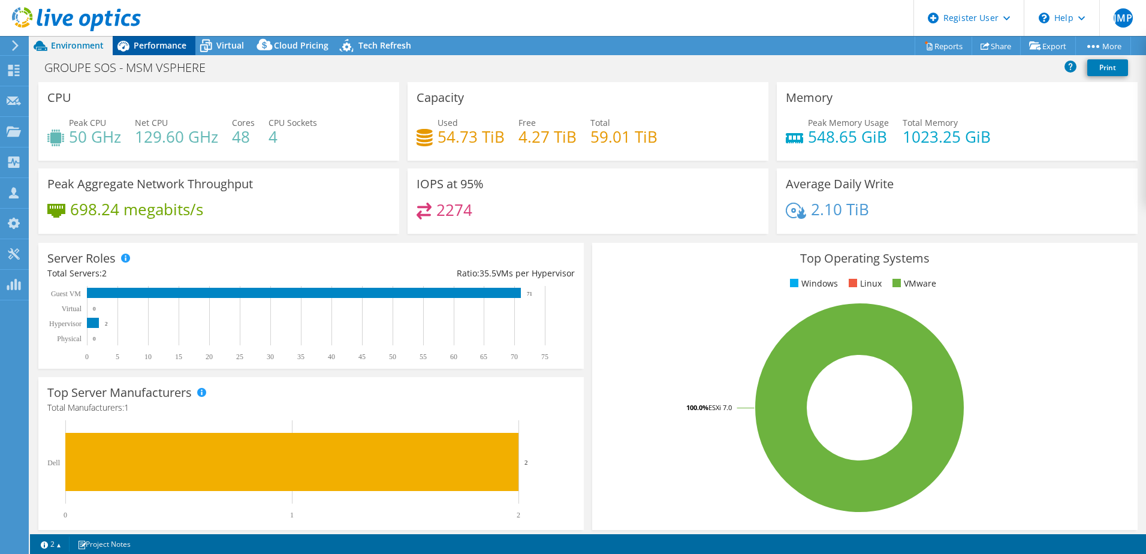
click at [154, 46] on span "Performance" at bounding box center [160, 45] width 53 height 11
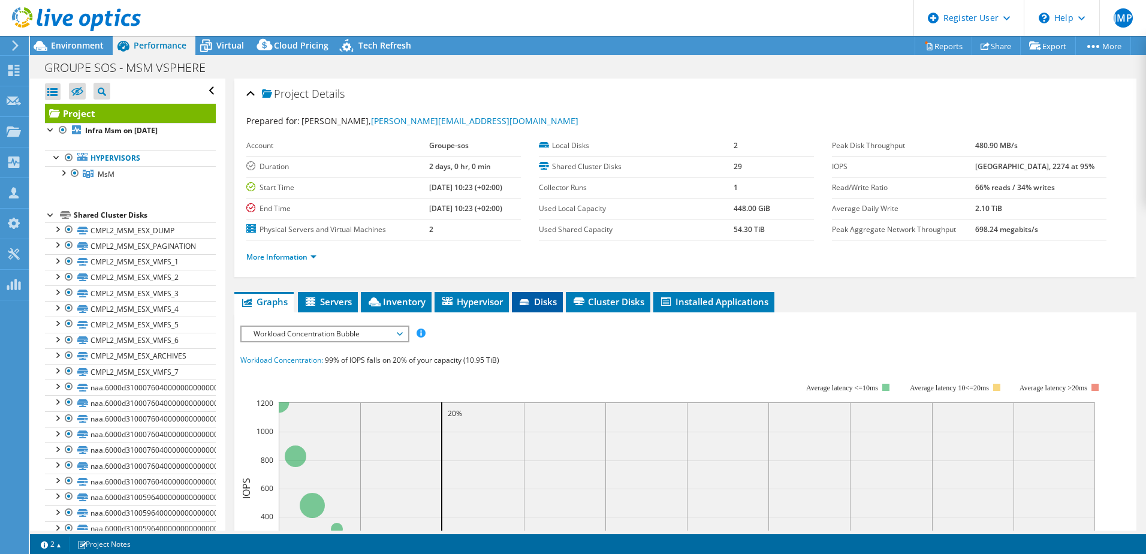
click at [549, 309] on li "Disks" at bounding box center [537, 302] width 51 height 20
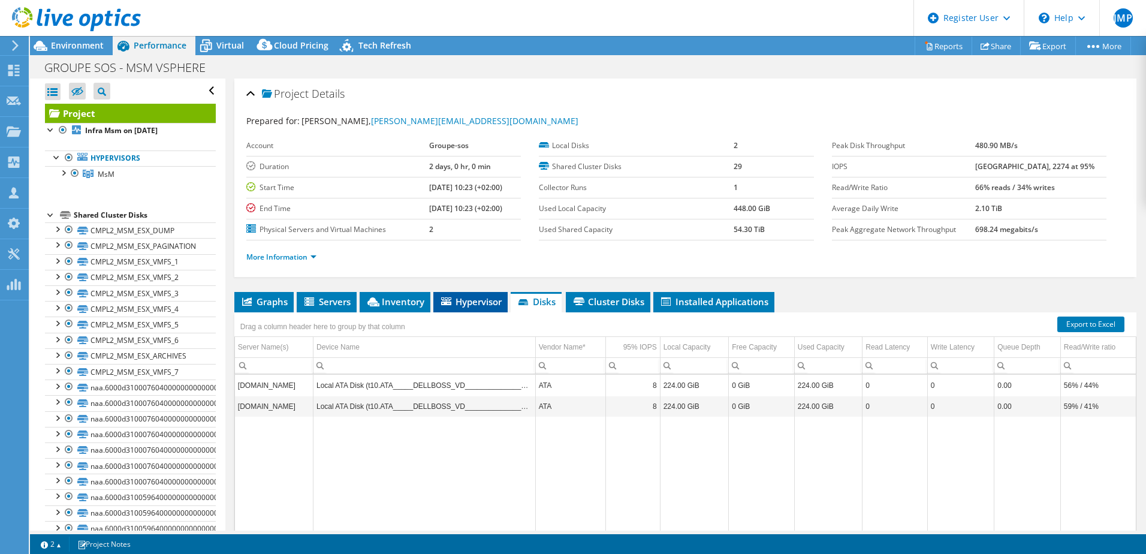
click at [475, 306] on span "Hypervisor" at bounding box center [470, 301] width 62 height 12
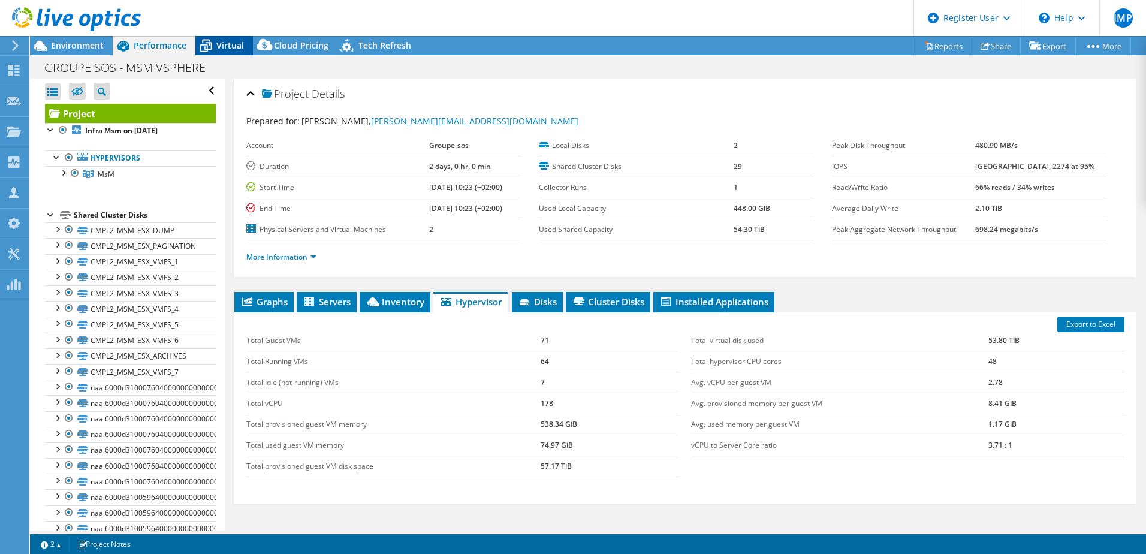
click at [234, 40] on span "Virtual" at bounding box center [230, 45] width 28 height 11
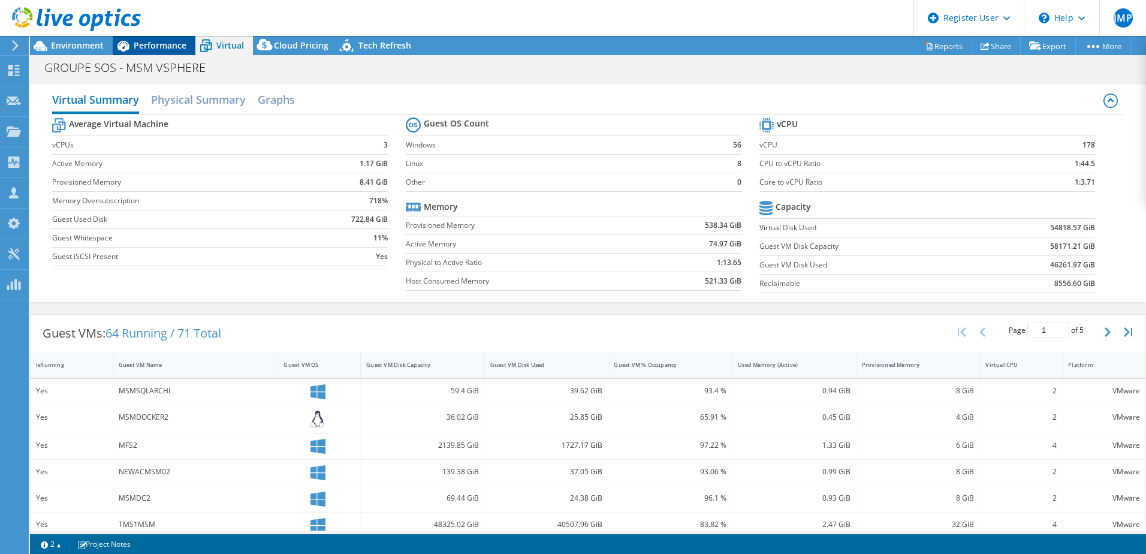
click at [173, 50] on span "Performance" at bounding box center [160, 45] width 53 height 11
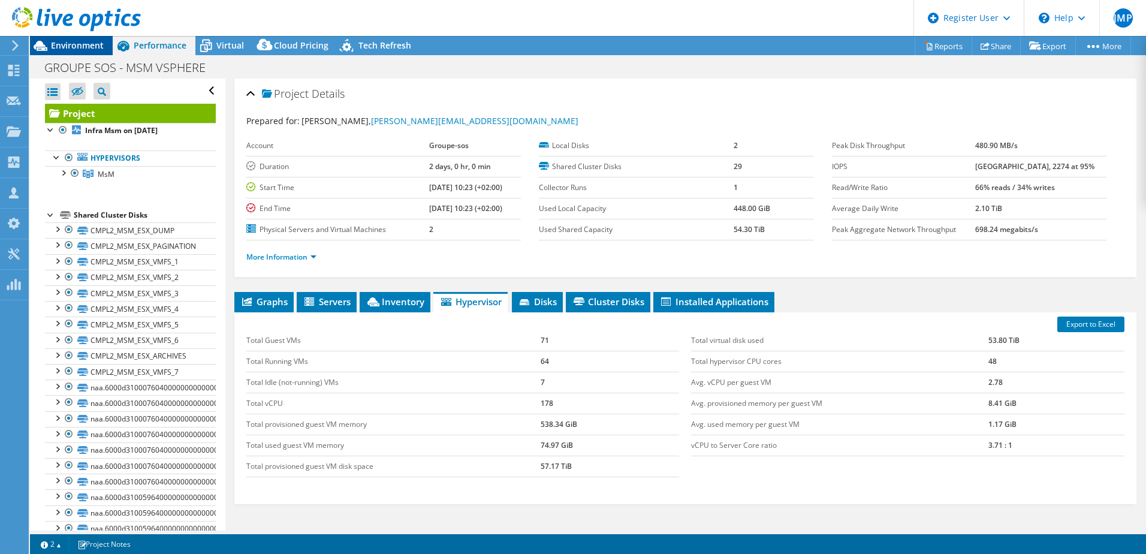
click at [95, 47] on span "Environment" at bounding box center [77, 45] width 53 height 11
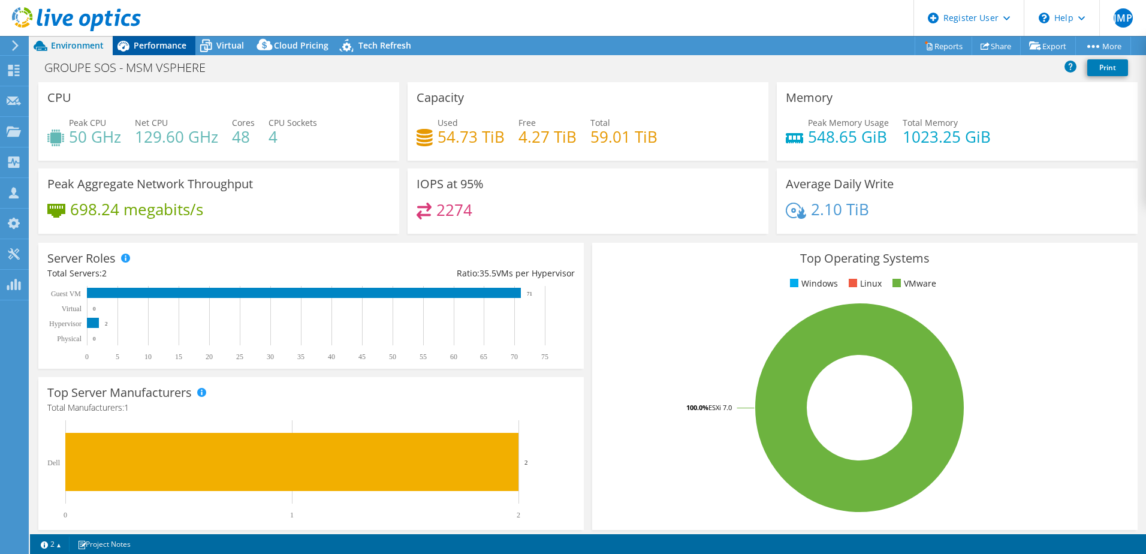
click at [152, 48] on span "Performance" at bounding box center [160, 45] width 53 height 11
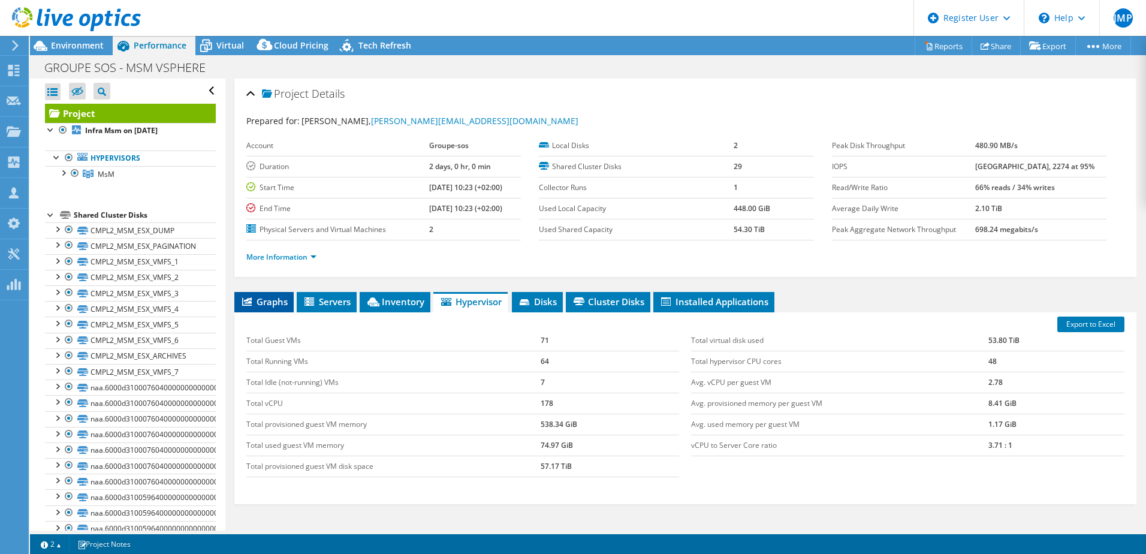
click at [265, 295] on li "Graphs" at bounding box center [263, 302] width 59 height 20
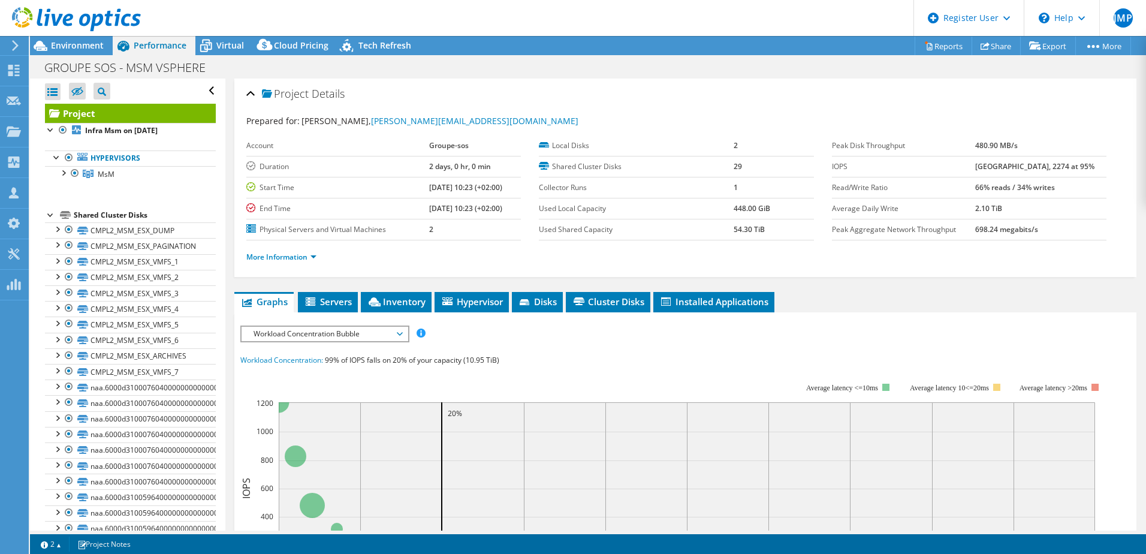
click at [285, 338] on span "Workload Concentration Bubble" at bounding box center [324, 334] width 154 height 14
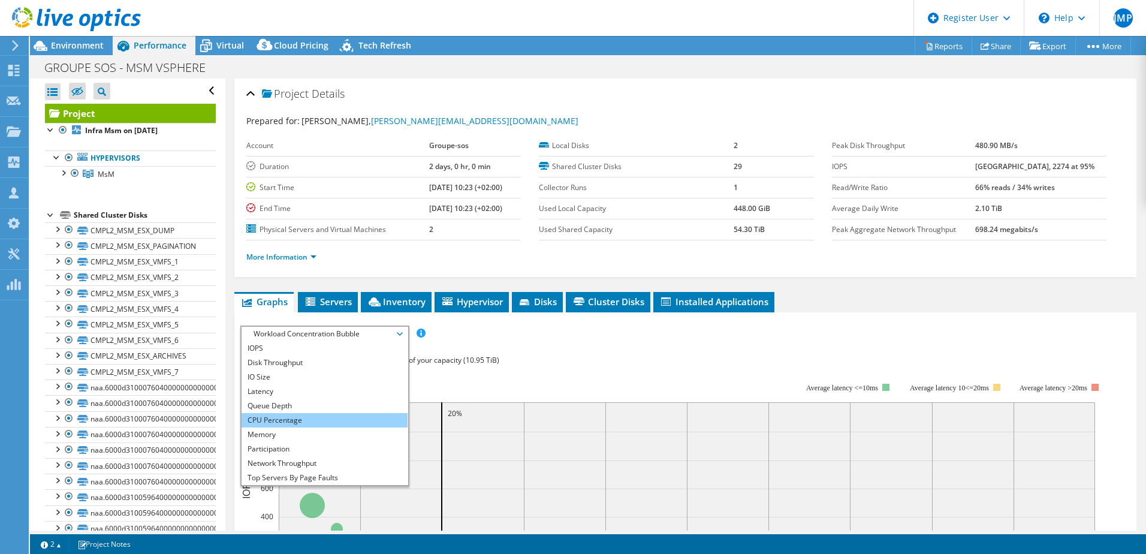
click at [300, 420] on li "CPU Percentage" at bounding box center [324, 420] width 166 height 14
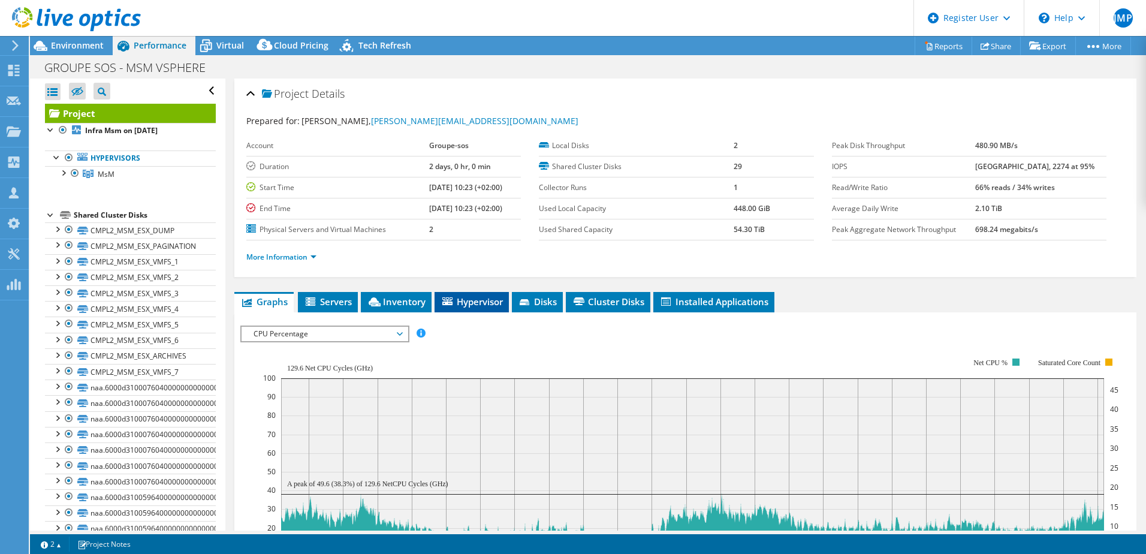
click at [490, 301] on span "Hypervisor" at bounding box center [471, 301] width 62 height 12
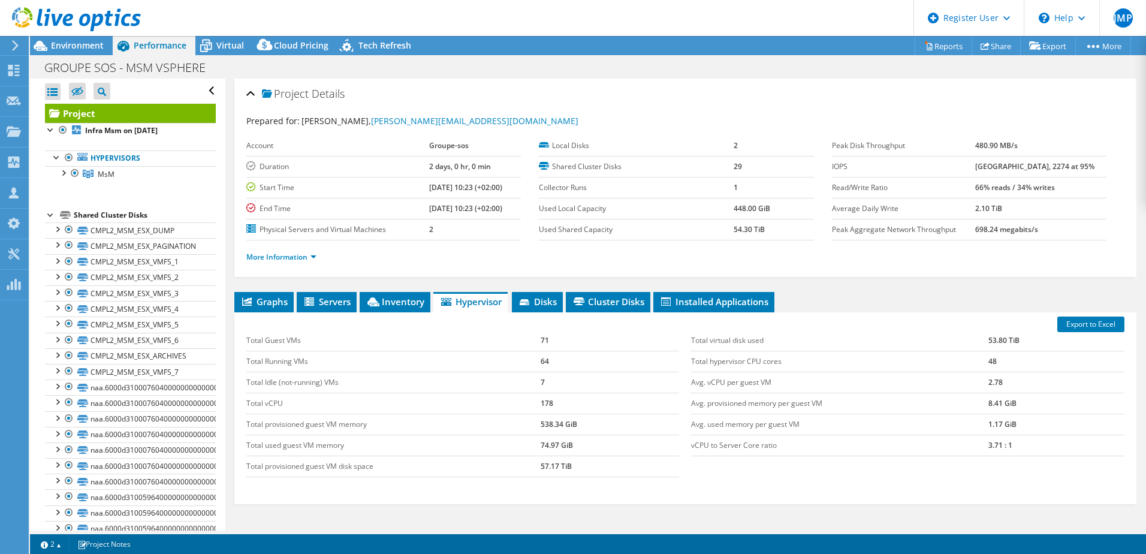
click at [23, 20] on icon at bounding box center [76, 19] width 129 height 25
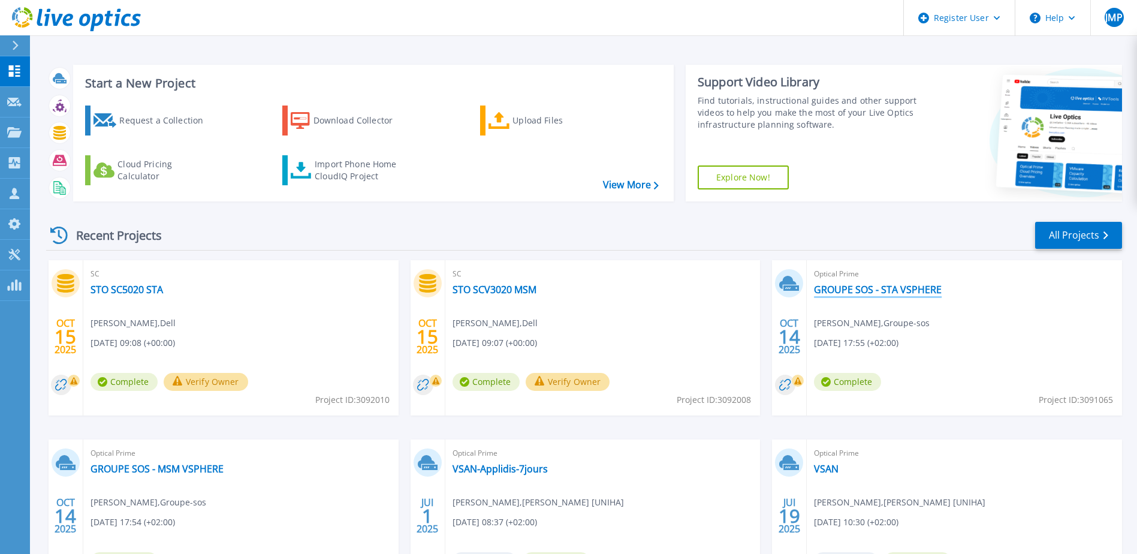
click at [901, 289] on link "GROUPE SOS - STA VSPHERE" at bounding box center [878, 289] width 128 height 12
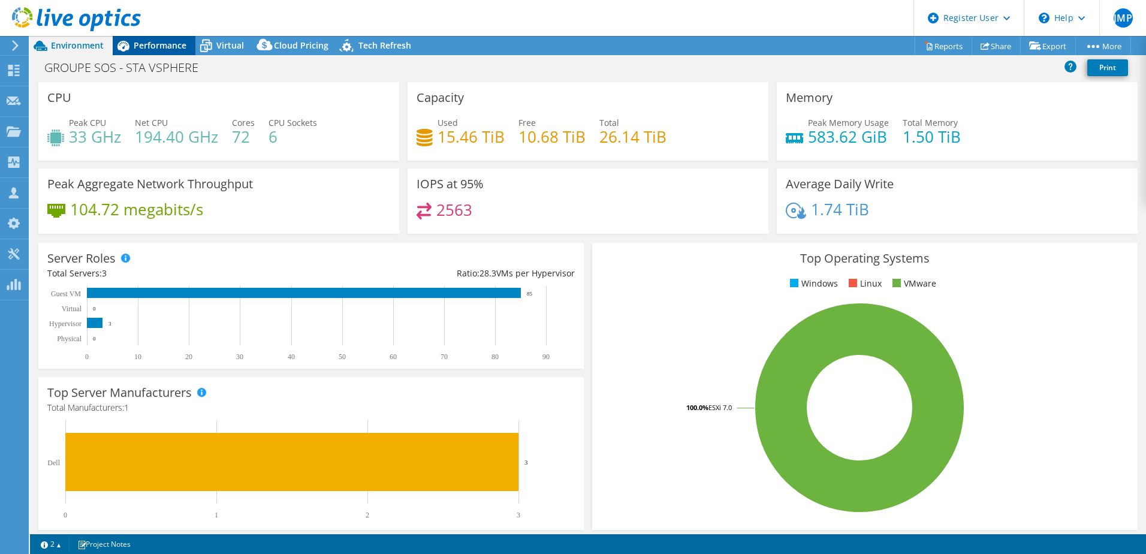
click at [160, 44] on span "Performance" at bounding box center [160, 45] width 53 height 11
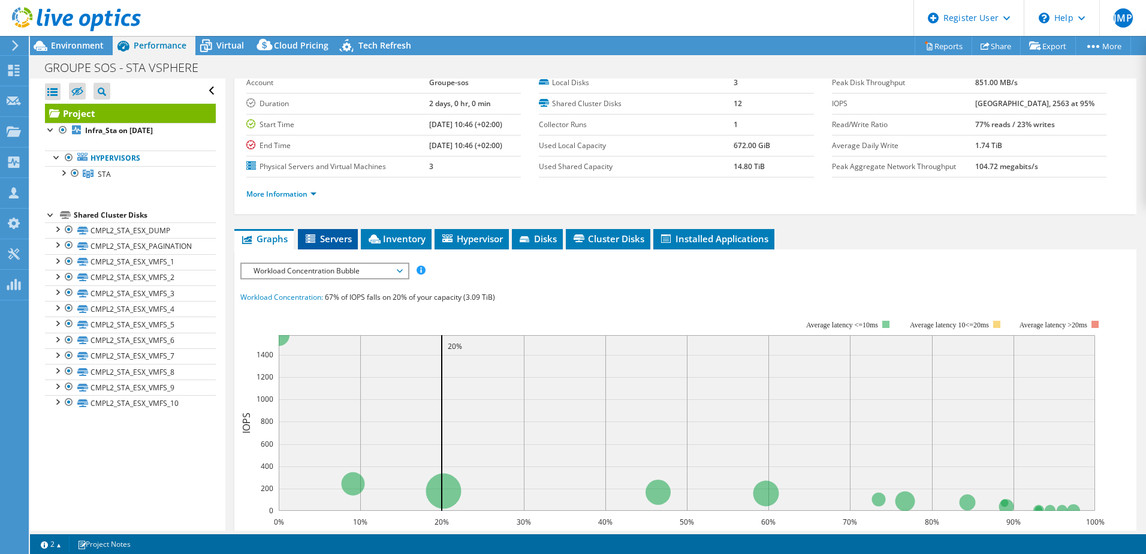
scroll to position [120, 0]
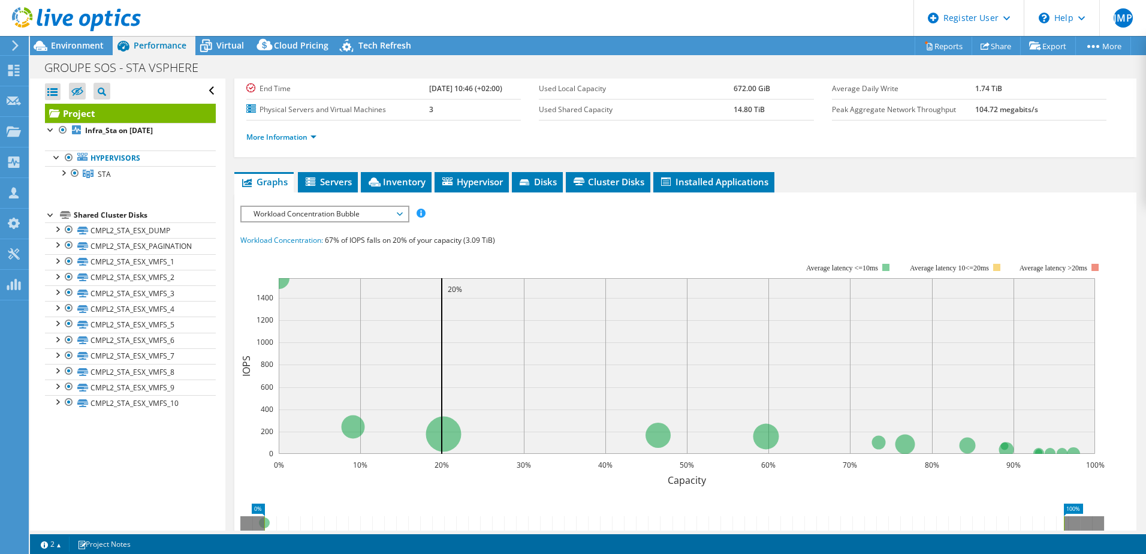
click at [331, 220] on span "Workload Concentration Bubble" at bounding box center [324, 214] width 154 height 14
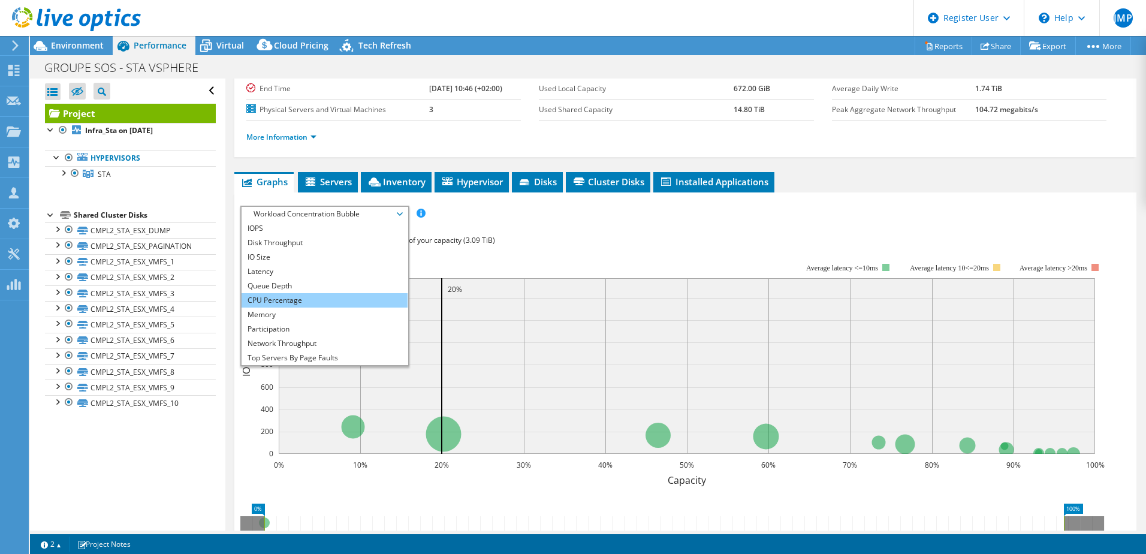
click at [316, 300] on li "CPU Percentage" at bounding box center [324, 300] width 166 height 14
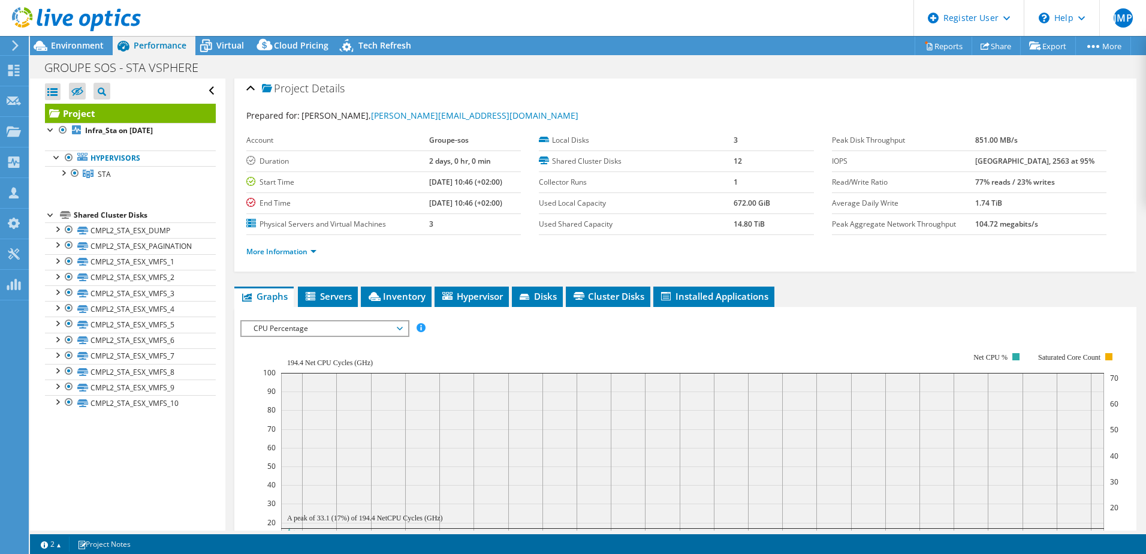
scroll to position [0, 0]
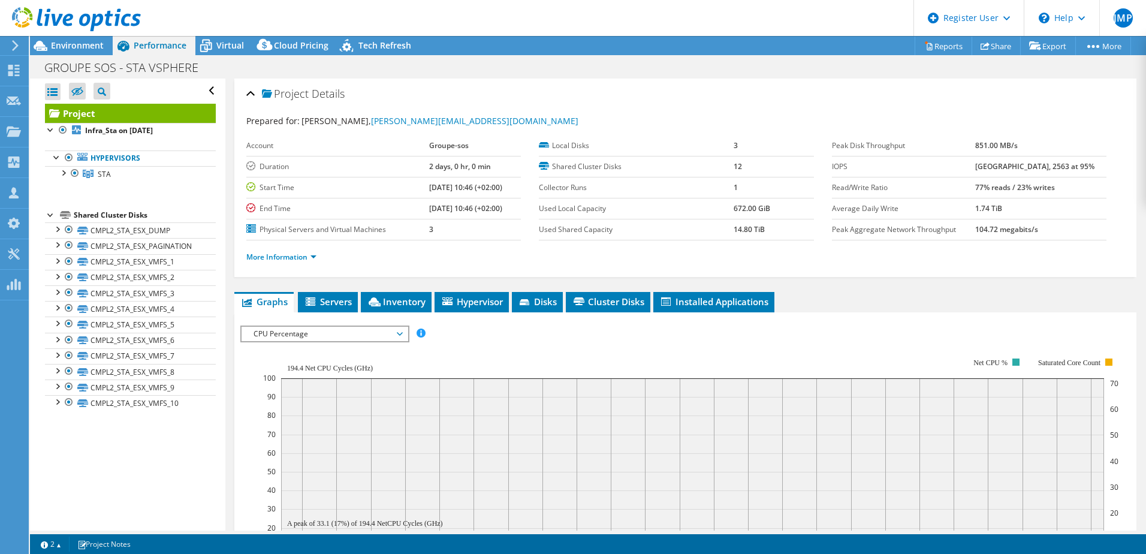
click at [10, 47] on div at bounding box center [13, 45] width 13 height 11
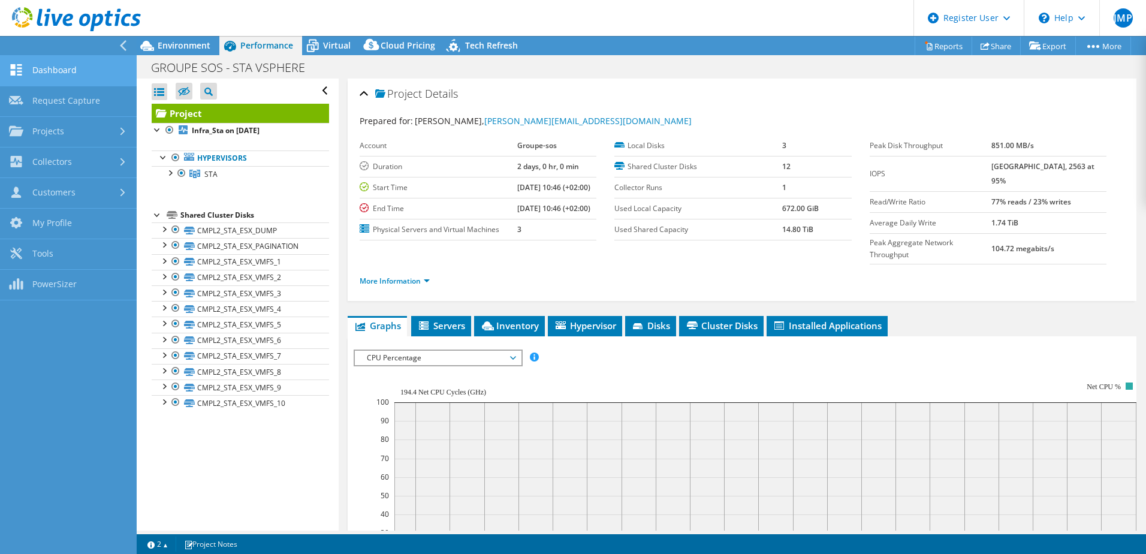
click at [77, 76] on link "Dashboard" at bounding box center [68, 71] width 137 height 31
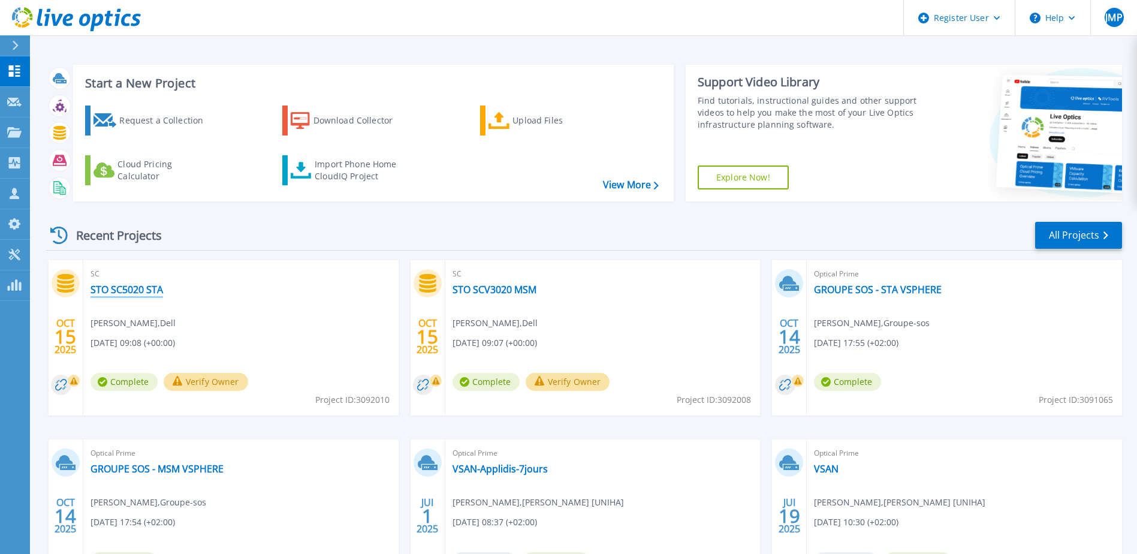
click at [104, 290] on link "STO SC5020 STA" at bounding box center [126, 289] width 72 height 12
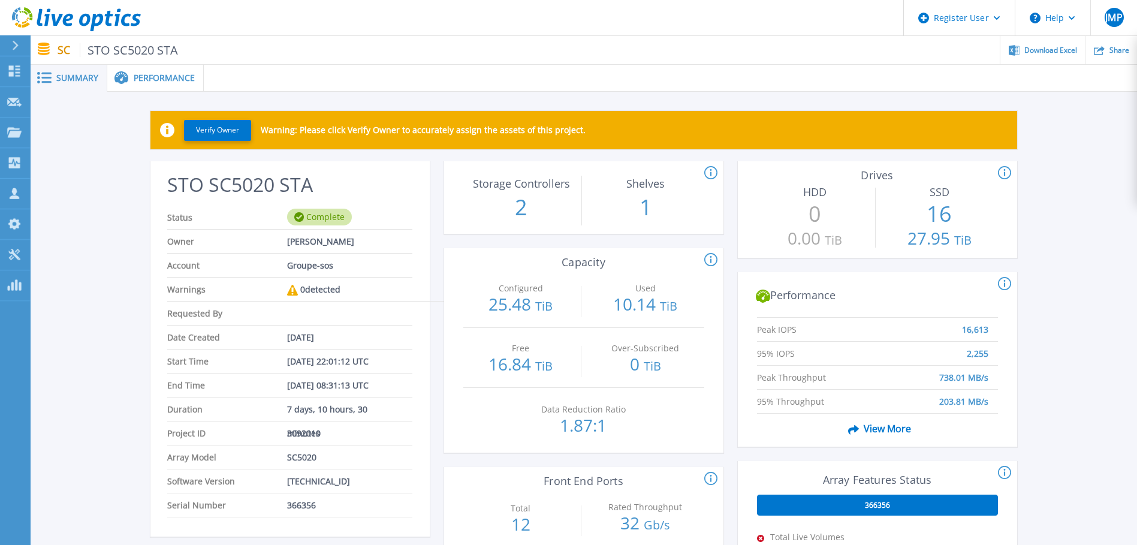
click at [147, 81] on span "Performance" at bounding box center [164, 78] width 61 height 8
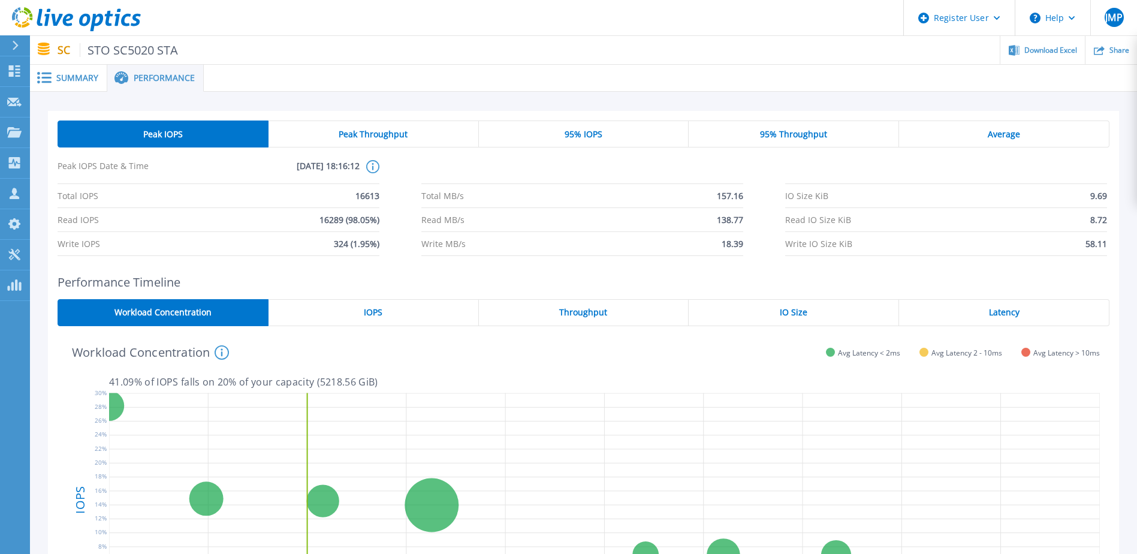
click at [535, 130] on div "95% IOPS" at bounding box center [584, 133] width 210 height 27
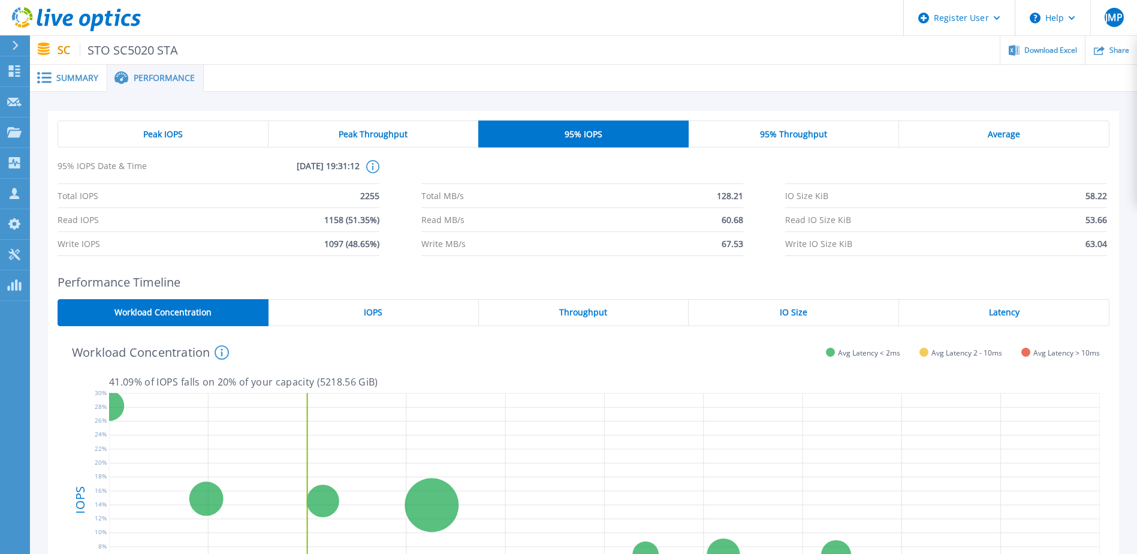
click at [207, 127] on div "Peak IOPS" at bounding box center [163, 133] width 211 height 27
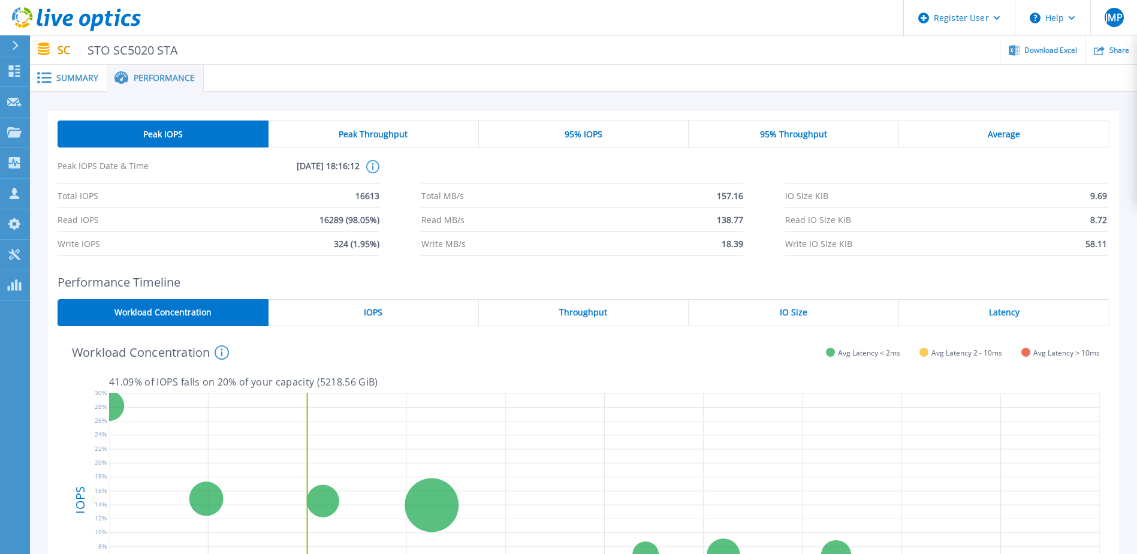
click at [524, 125] on div "95% IOPS" at bounding box center [584, 133] width 210 height 27
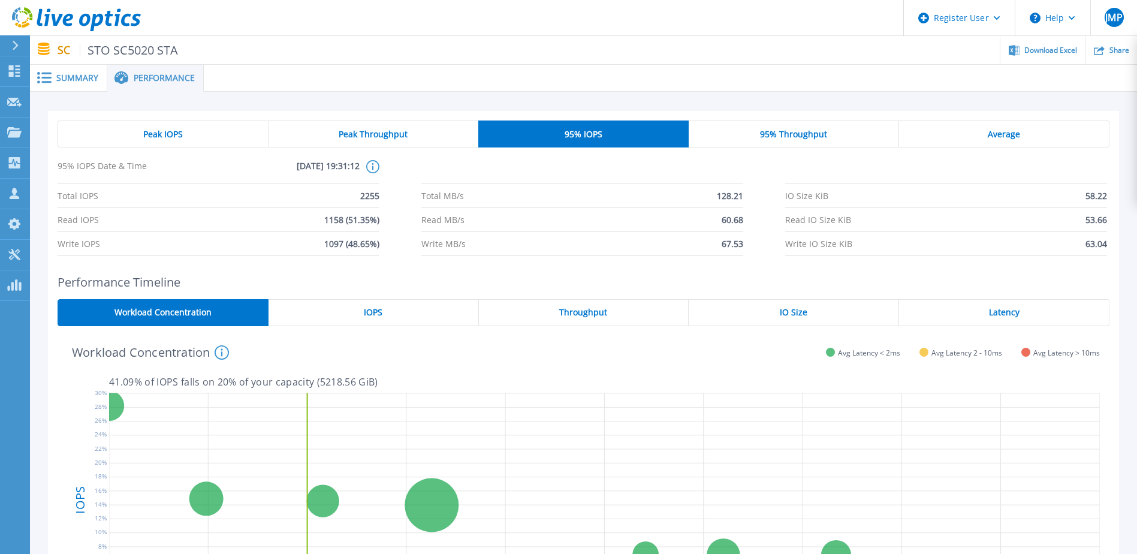
click at [1001, 138] on span "Average" at bounding box center [1003, 134] width 32 height 10
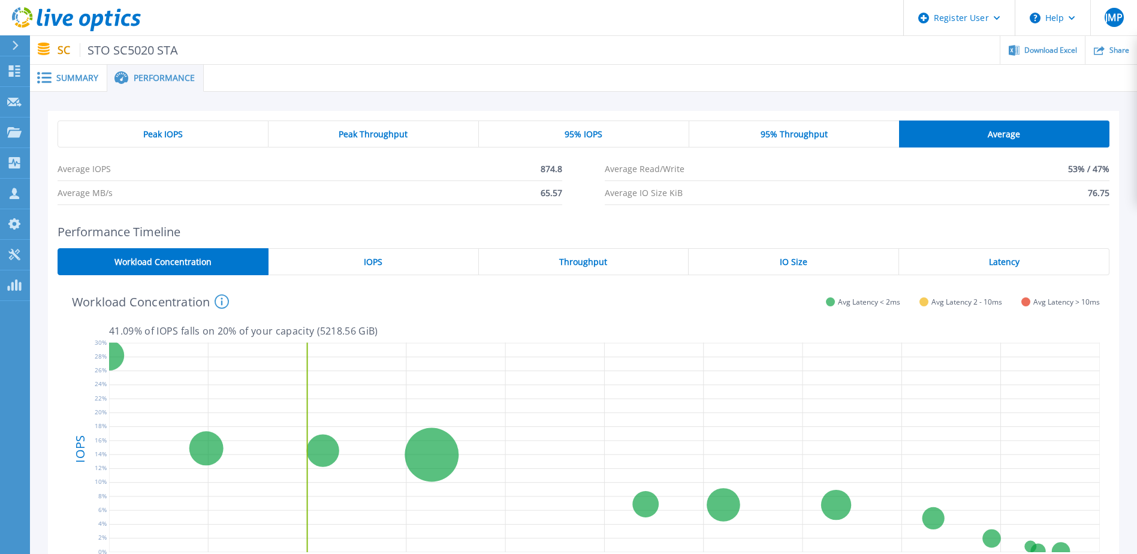
click at [354, 259] on div "IOPS" at bounding box center [373, 261] width 210 height 27
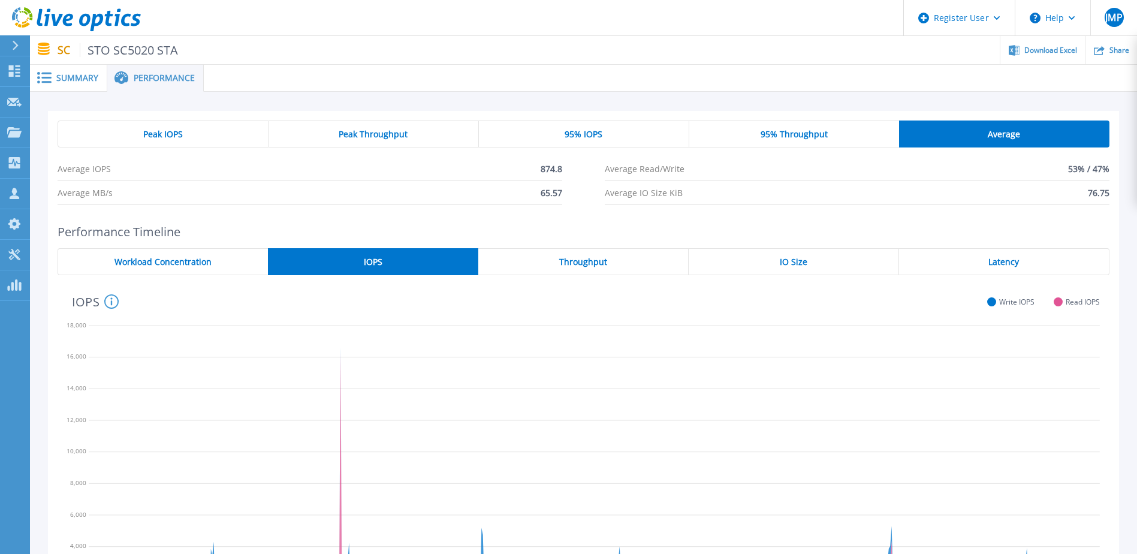
click at [85, 78] on span "Summary" at bounding box center [77, 78] width 42 height 8
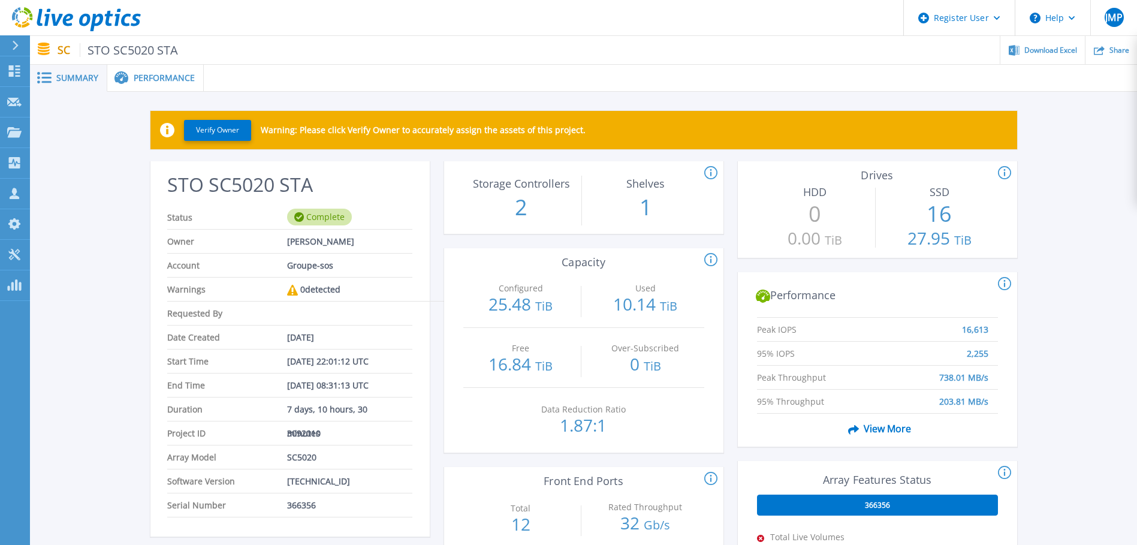
click at [25, 23] on icon at bounding box center [24, 21] width 5 height 3
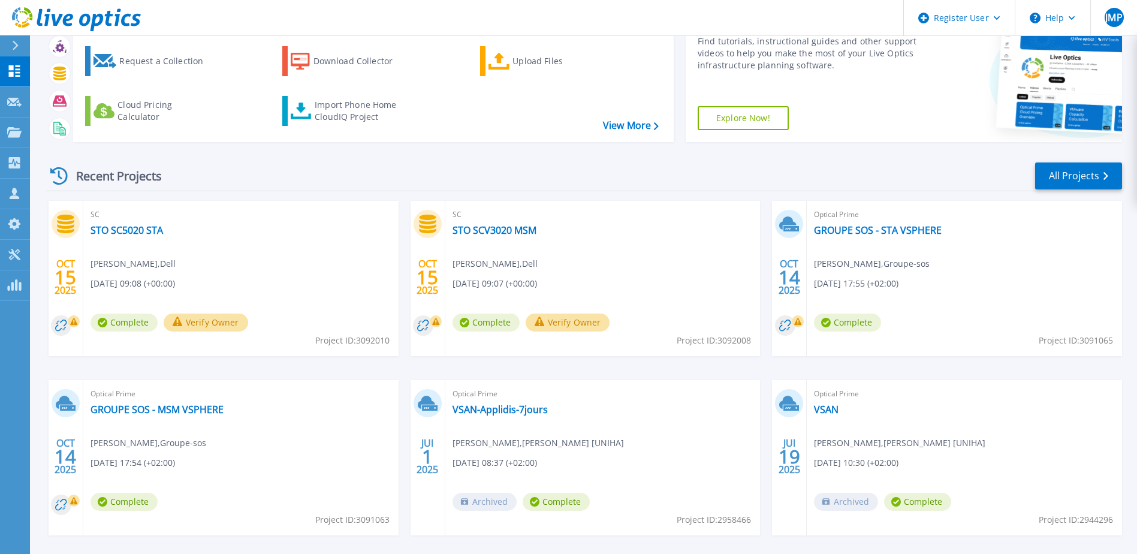
scroll to position [60, 0]
click at [161, 412] on link "GROUPE SOS - MSM VSPHERE" at bounding box center [156, 409] width 133 height 12
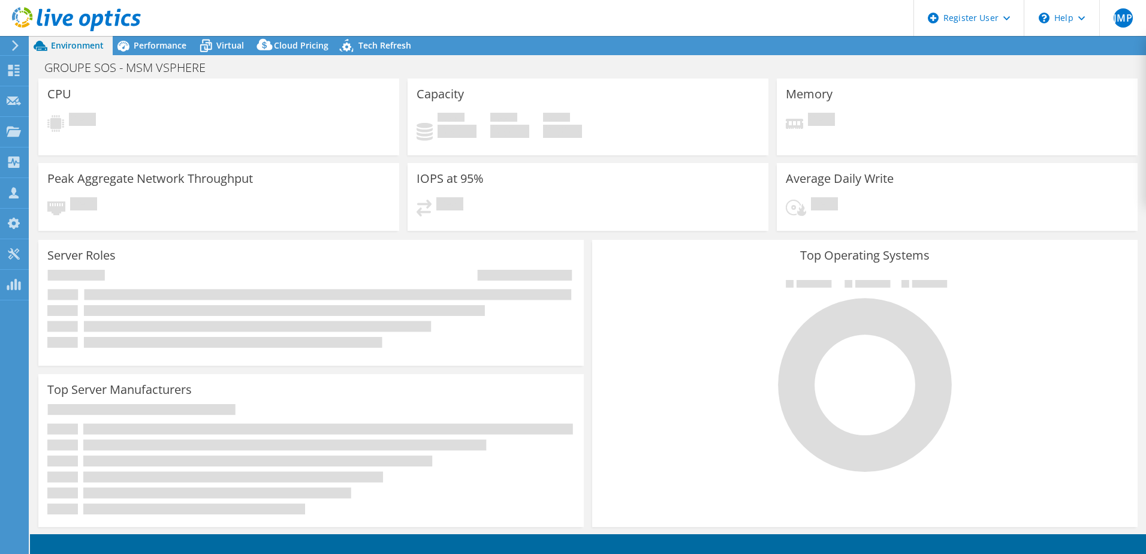
select select "USD"
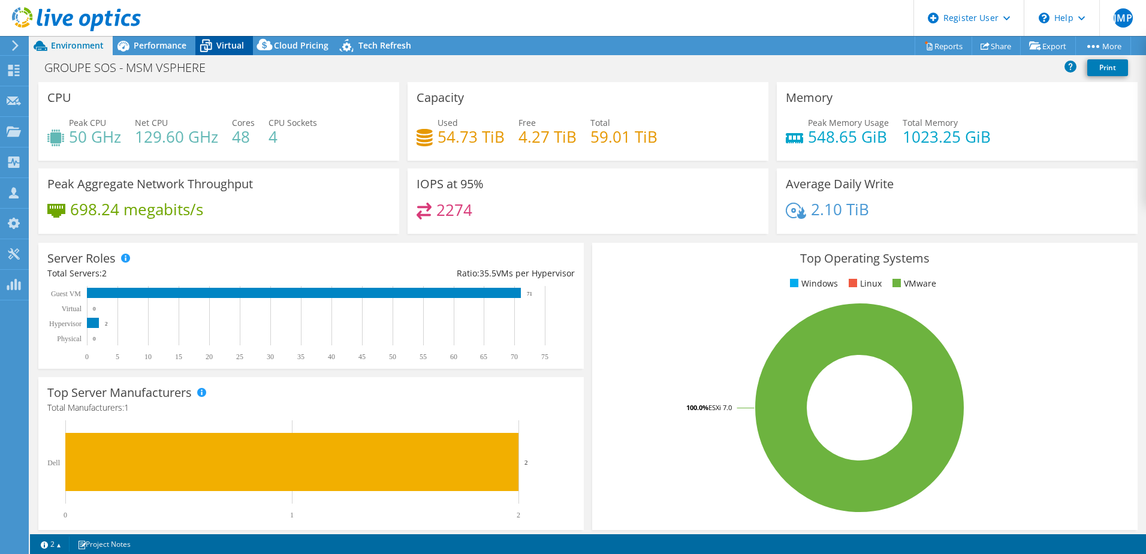
click at [228, 51] on div "Virtual" at bounding box center [224, 45] width 58 height 19
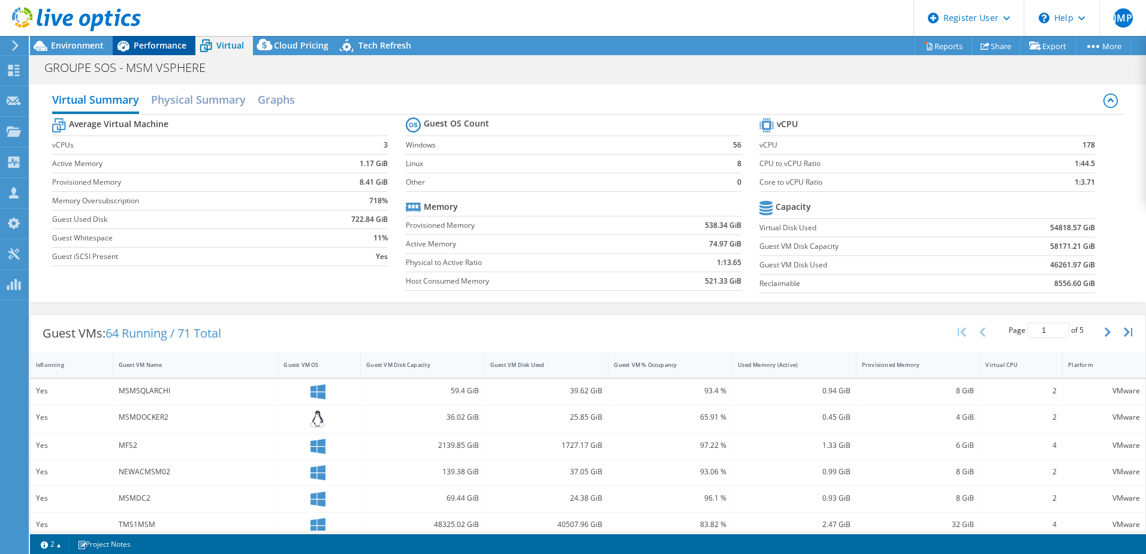
click at [154, 39] on div "Performance" at bounding box center [154, 45] width 83 height 19
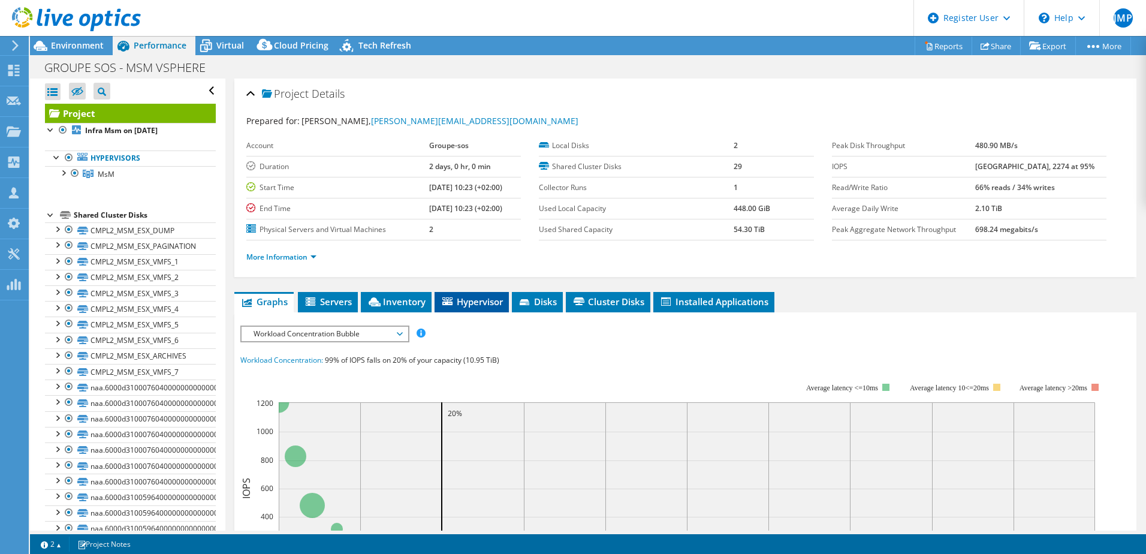
click at [461, 300] on span "Hypervisor" at bounding box center [471, 301] width 62 height 12
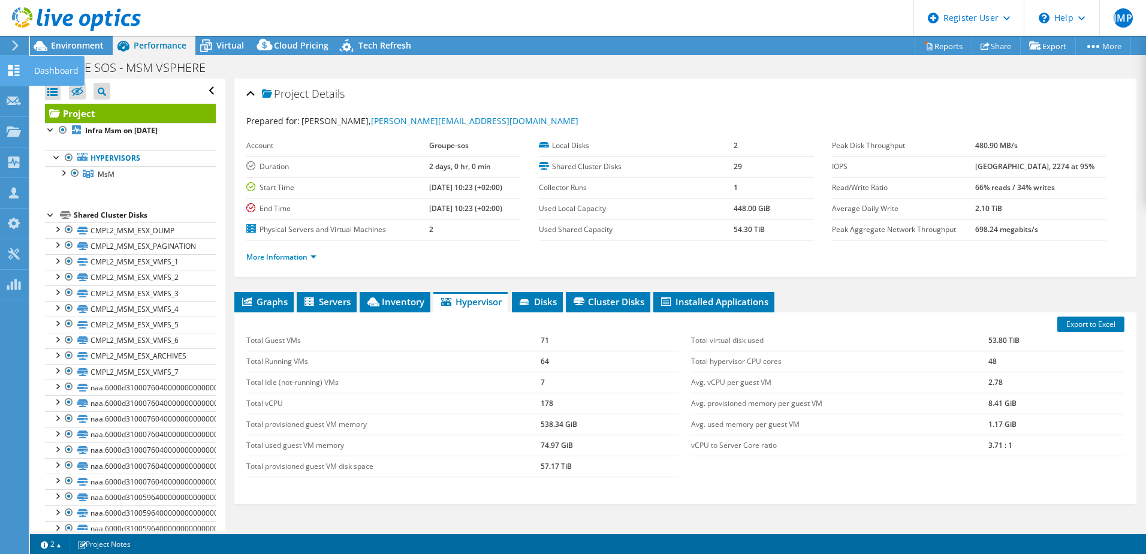
click at [9, 67] on use at bounding box center [13, 70] width 11 height 11
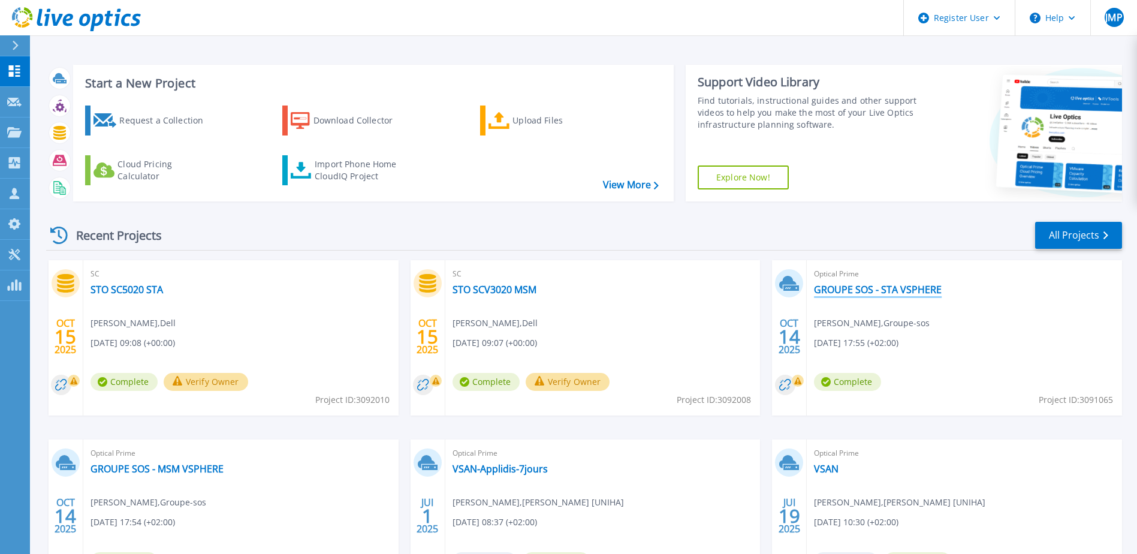
click at [859, 292] on link "GROUPE SOS - STA VSPHERE" at bounding box center [878, 289] width 128 height 12
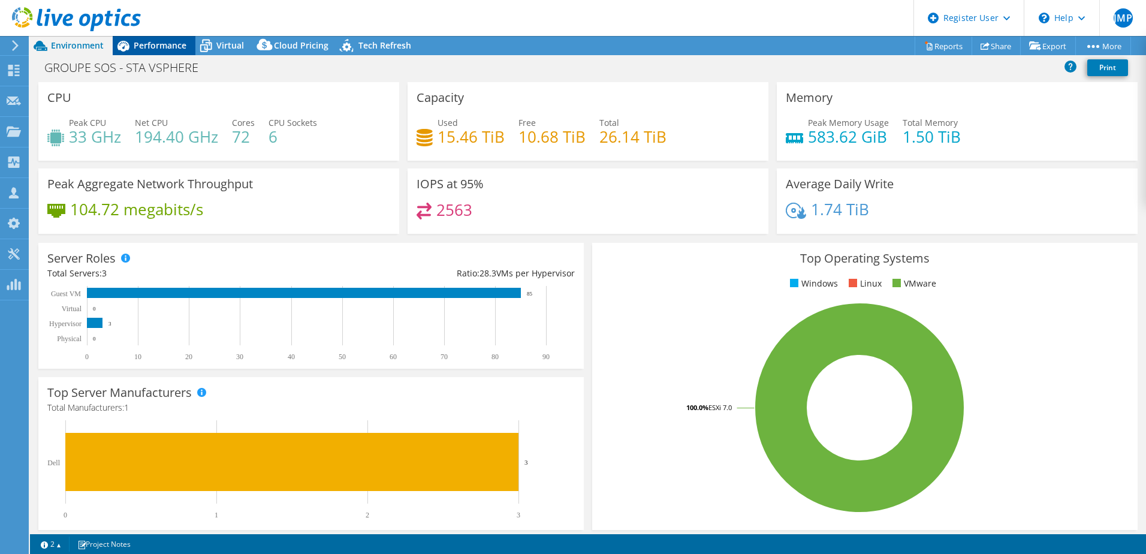
click at [176, 43] on span "Performance" at bounding box center [160, 45] width 53 height 11
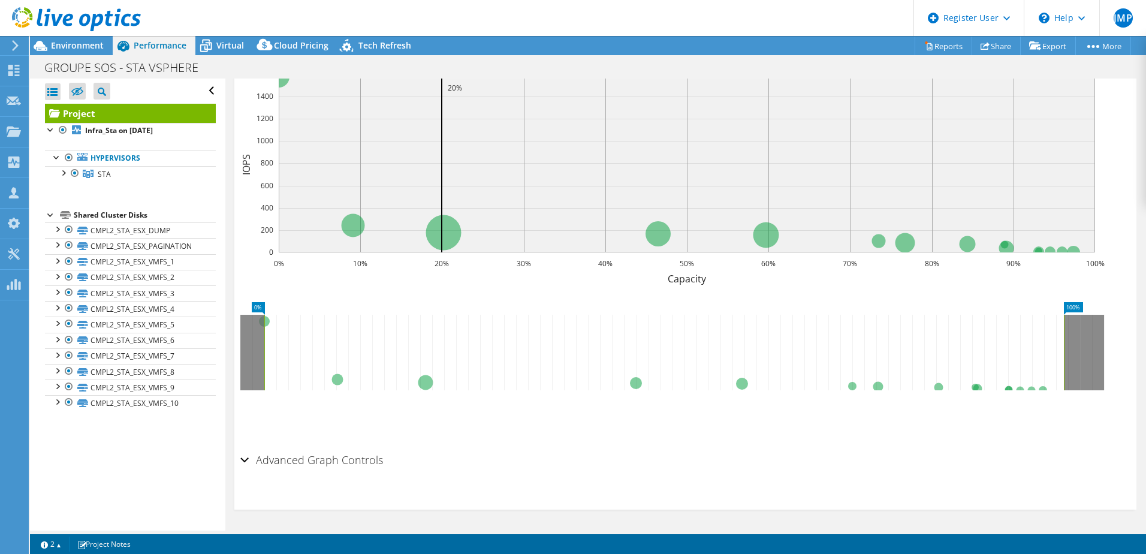
scroll to position [141, 0]
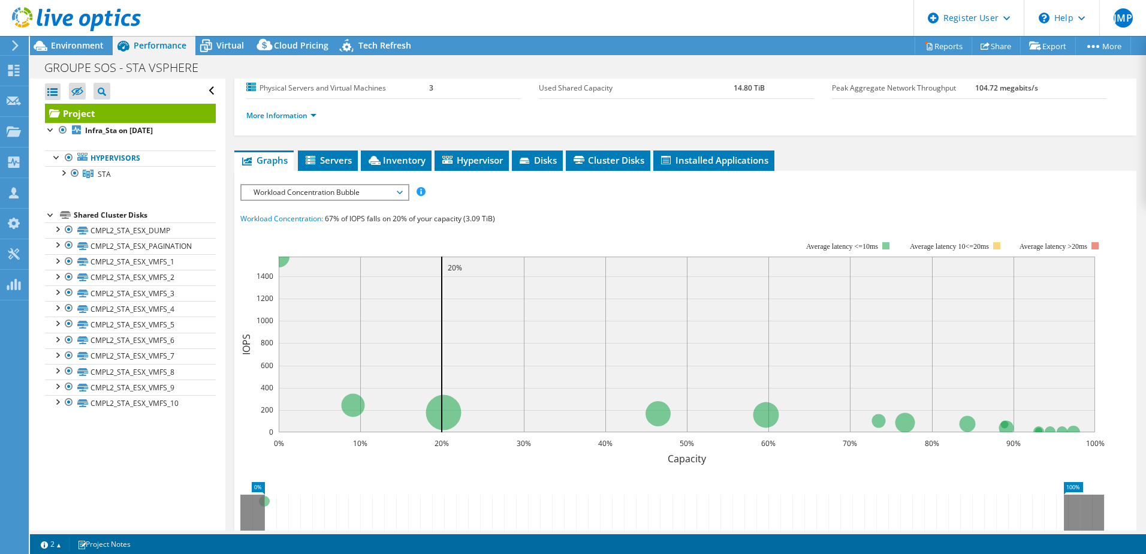
click at [284, 191] on span "Workload Concentration Bubble" at bounding box center [324, 192] width 154 height 14
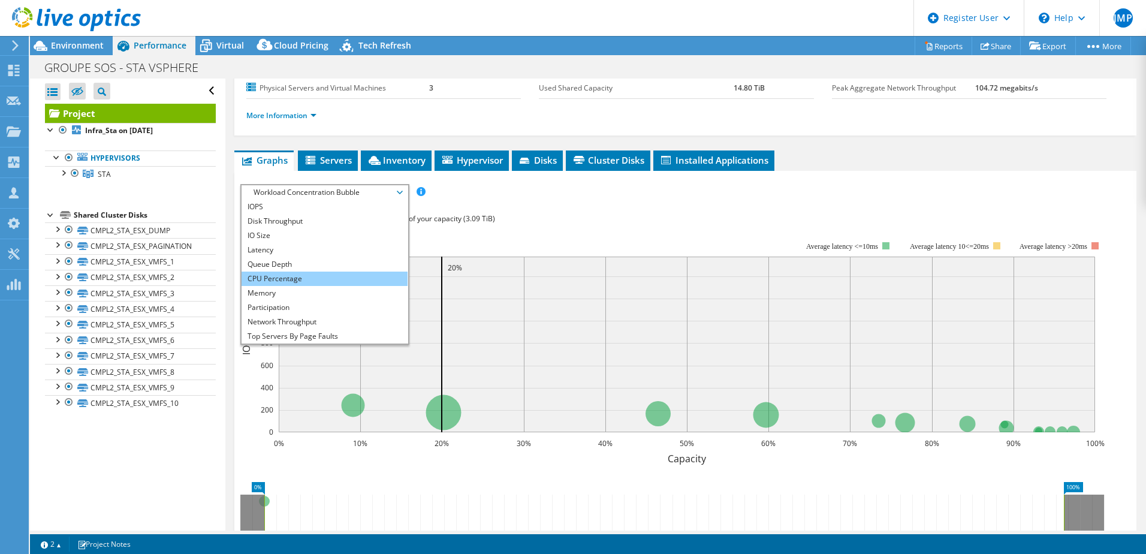
click at [284, 271] on li "CPU Percentage" at bounding box center [324, 278] width 166 height 14
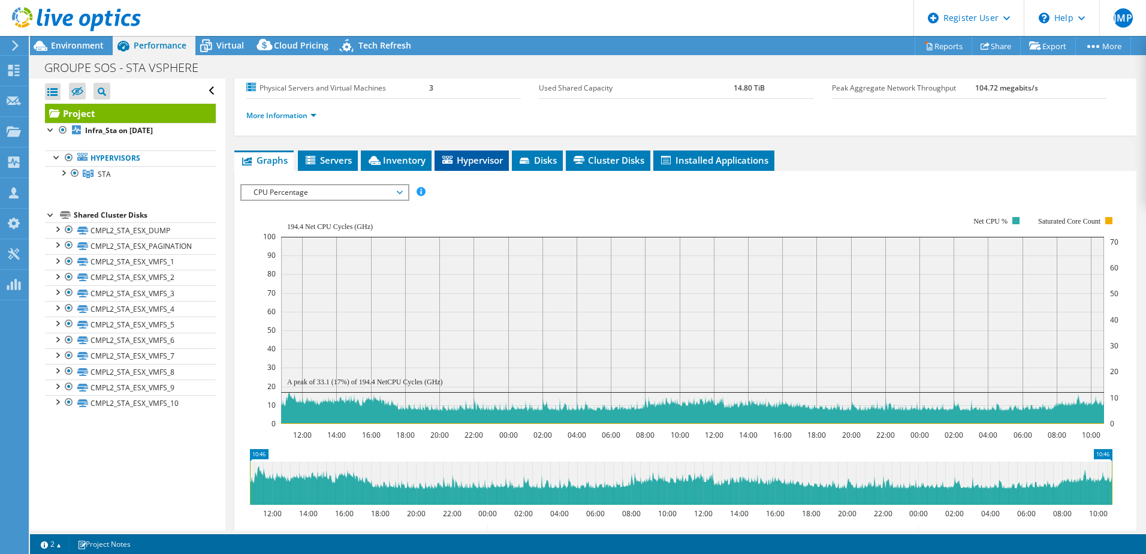
click at [476, 162] on span "Hypervisor" at bounding box center [471, 160] width 62 height 12
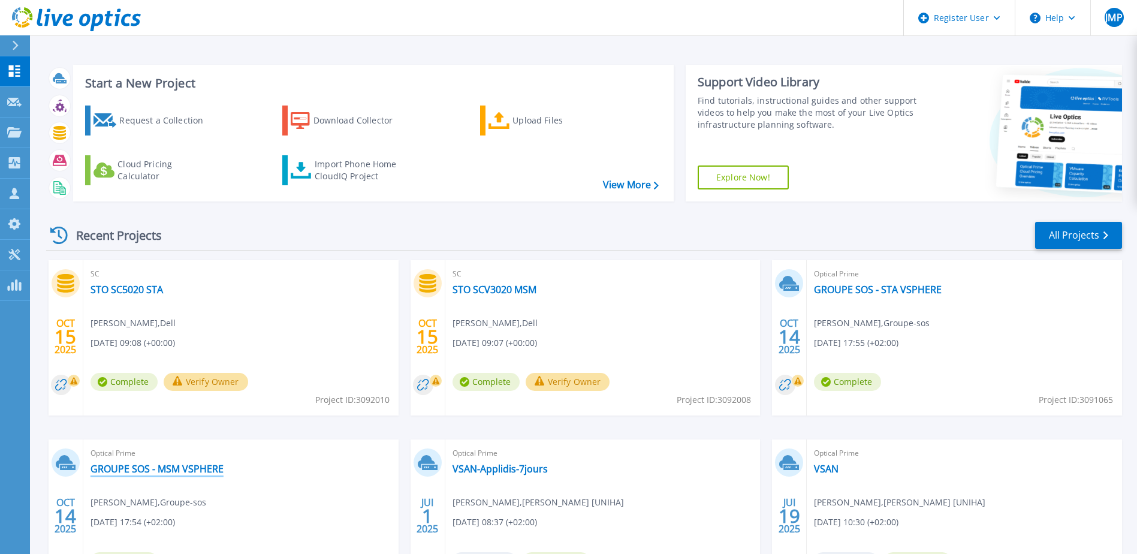
click at [158, 471] on link "GROUPE SOS - MSM VSPHERE" at bounding box center [156, 469] width 133 height 12
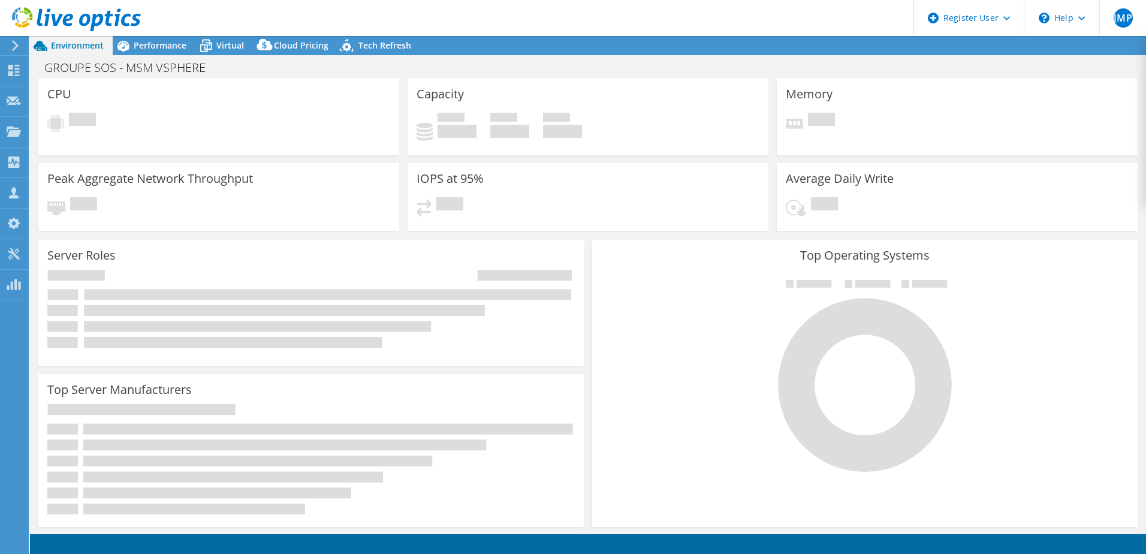
select select "USD"
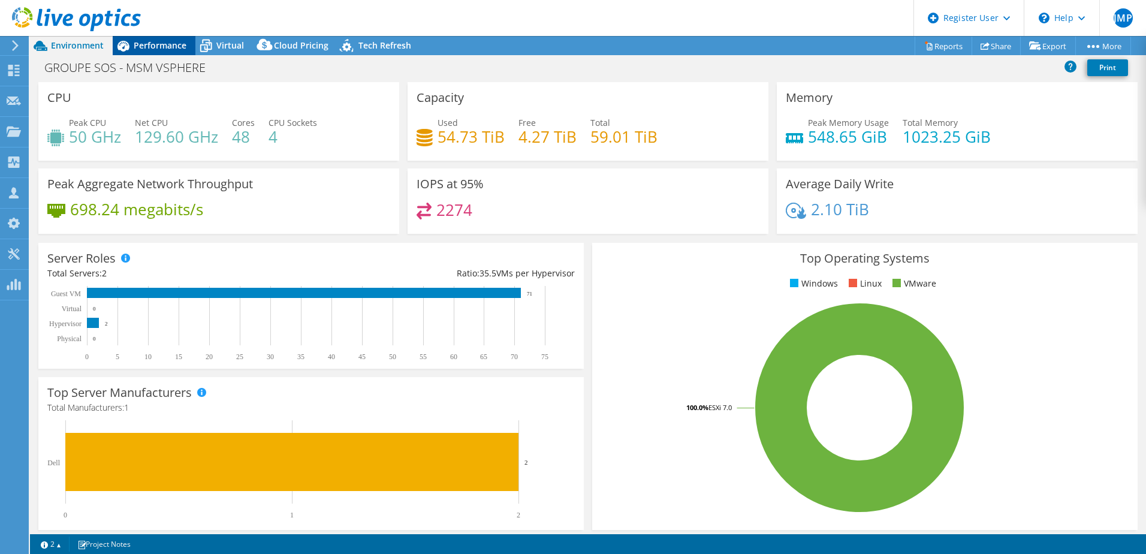
click at [185, 45] on span "Performance" at bounding box center [160, 45] width 53 height 11
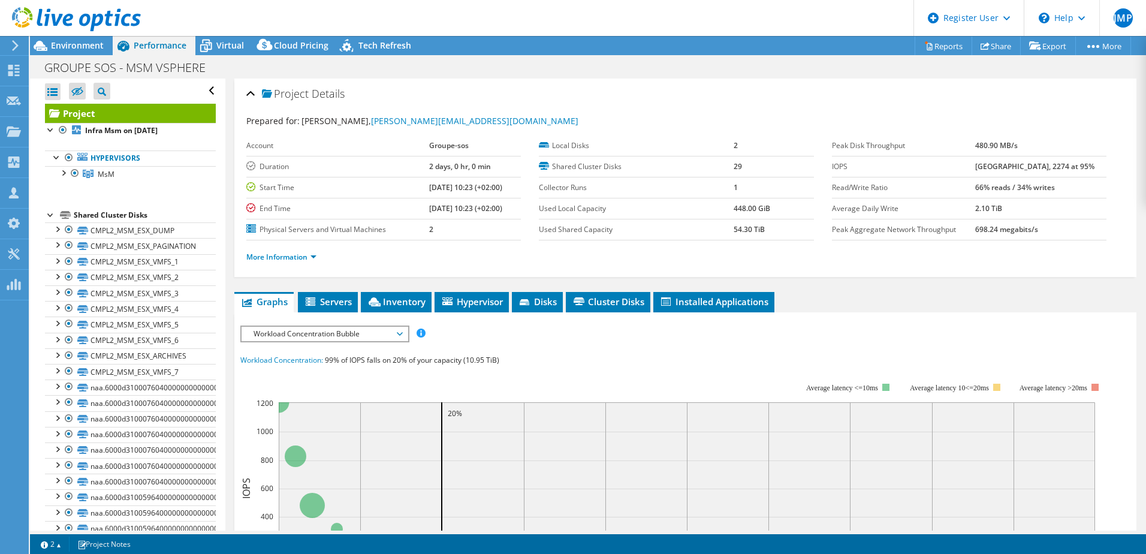
click at [365, 334] on span "Workload Concentration Bubble" at bounding box center [324, 334] width 154 height 14
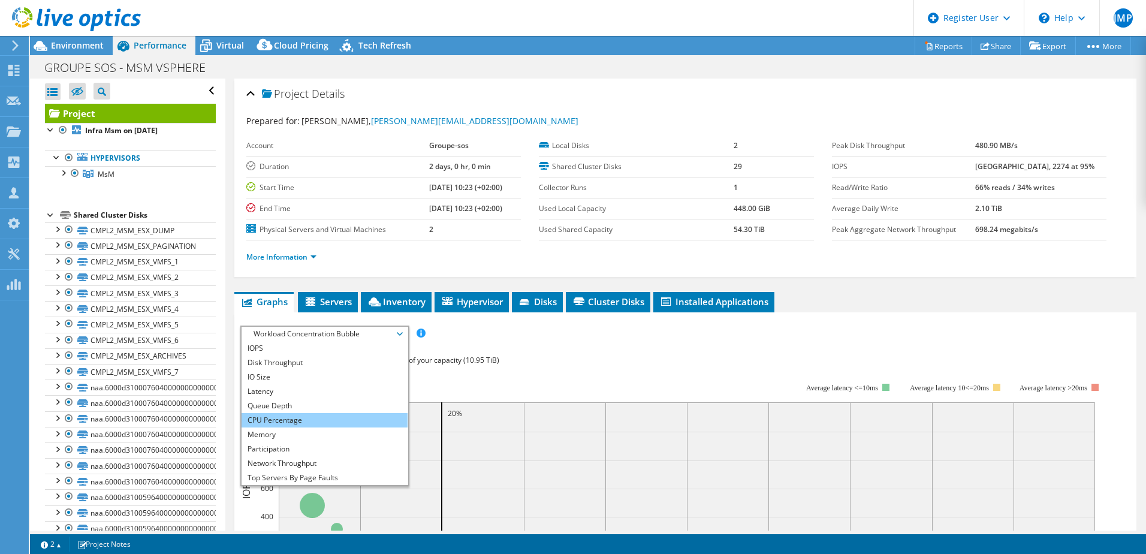
click at [286, 426] on li "CPU Percentage" at bounding box center [324, 420] width 166 height 14
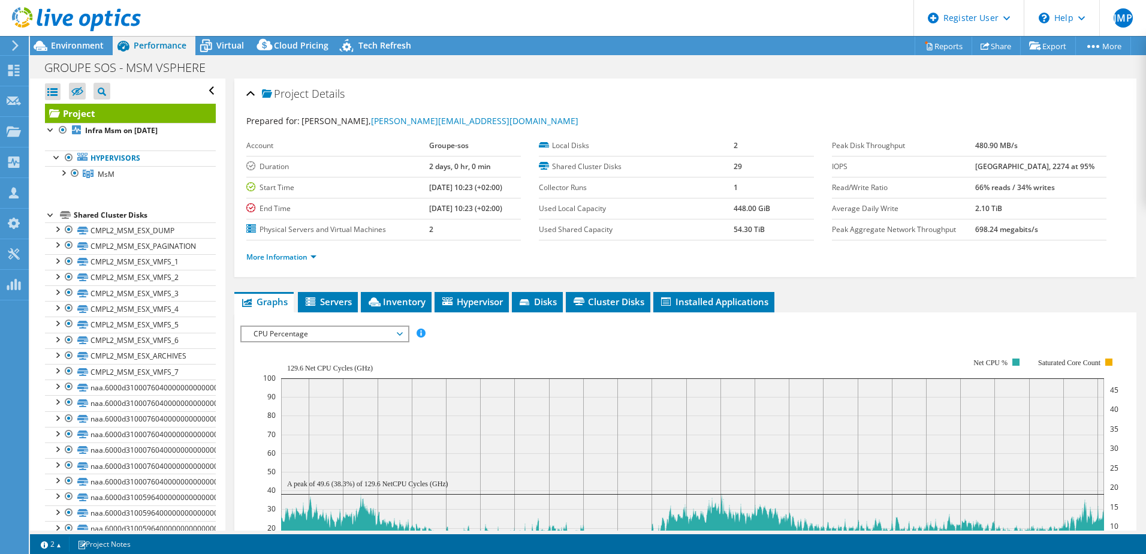
scroll to position [60, 0]
